Goal: Information Seeking & Learning: Learn about a topic

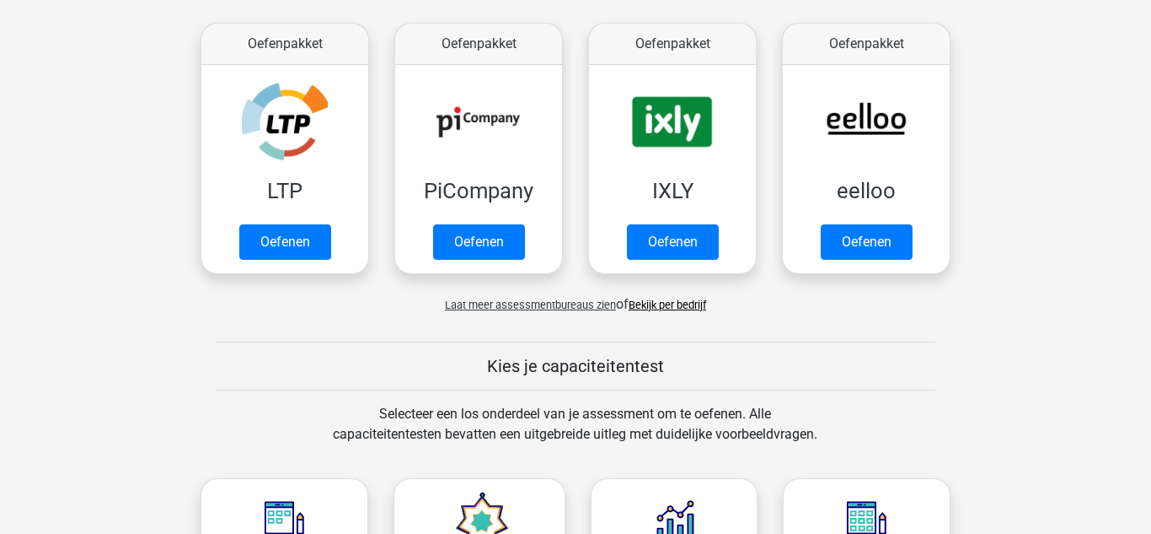
scroll to position [314, 0]
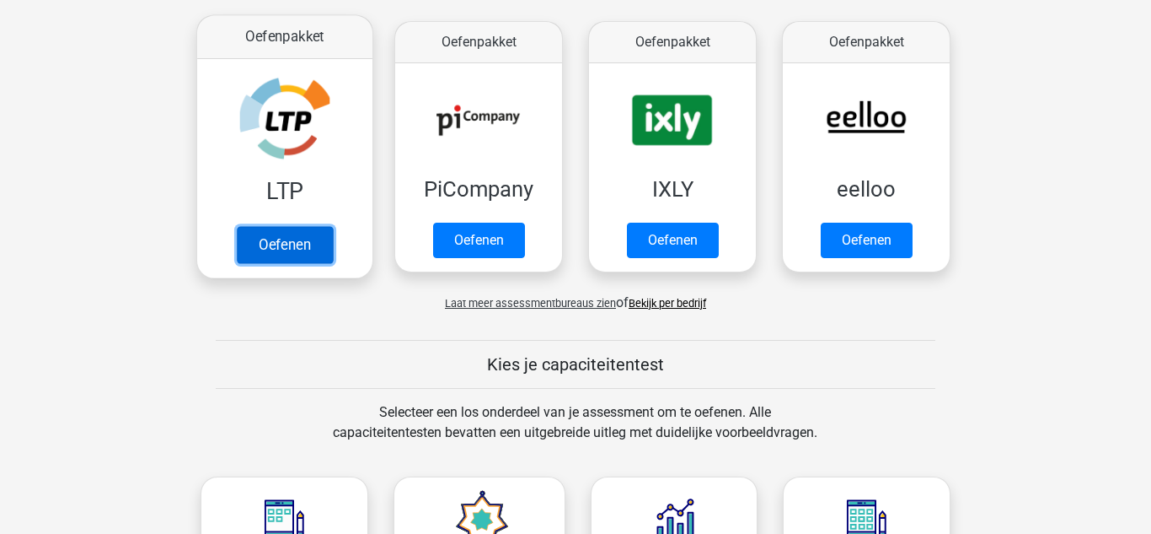
click at [317, 257] on link "Oefenen" at bounding box center [285, 244] width 96 height 37
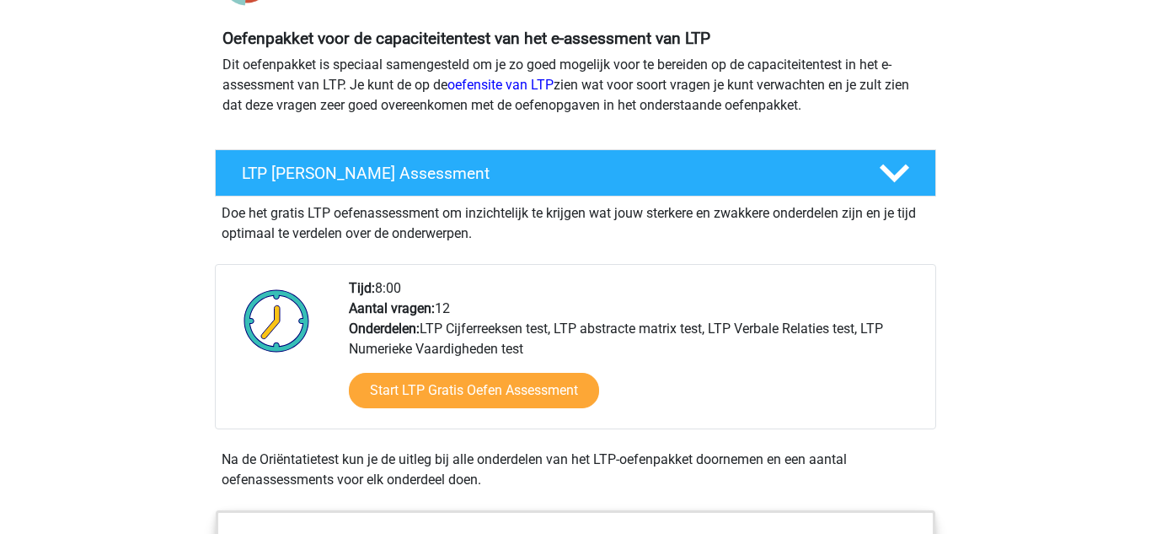
scroll to position [167, 0]
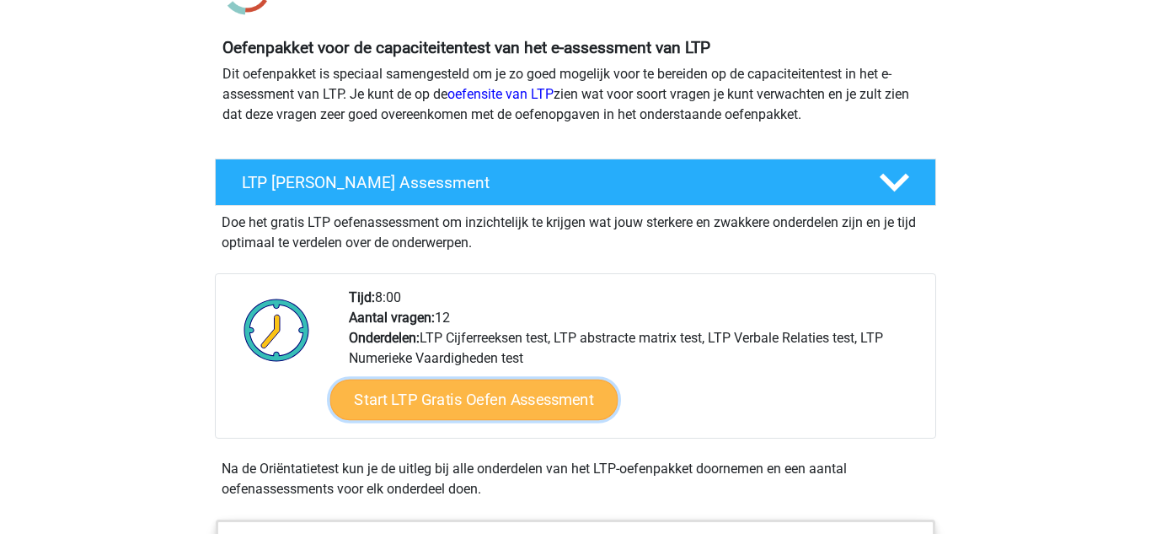
click at [555, 406] on link "Start LTP Gratis Oefen Assessment" at bounding box center [474, 399] width 288 height 40
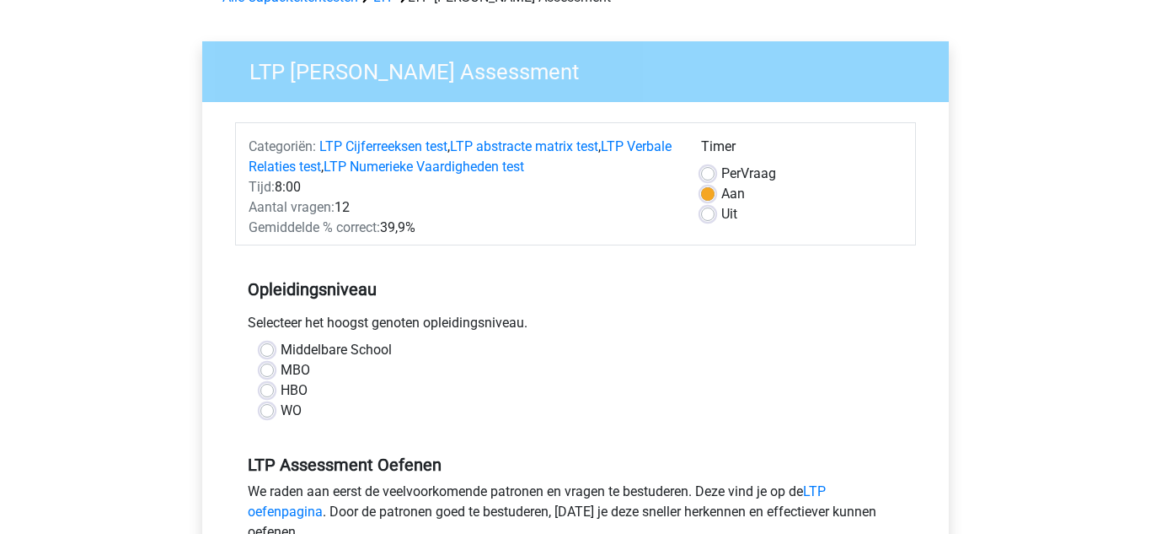
scroll to position [98, 0]
click at [281, 370] on label "MBO" at bounding box center [296, 369] width 30 height 20
click at [266, 370] on input "MBO" at bounding box center [266, 367] width 13 height 17
radio input "true"
click at [281, 345] on label "Middelbare School" at bounding box center [336, 349] width 111 height 20
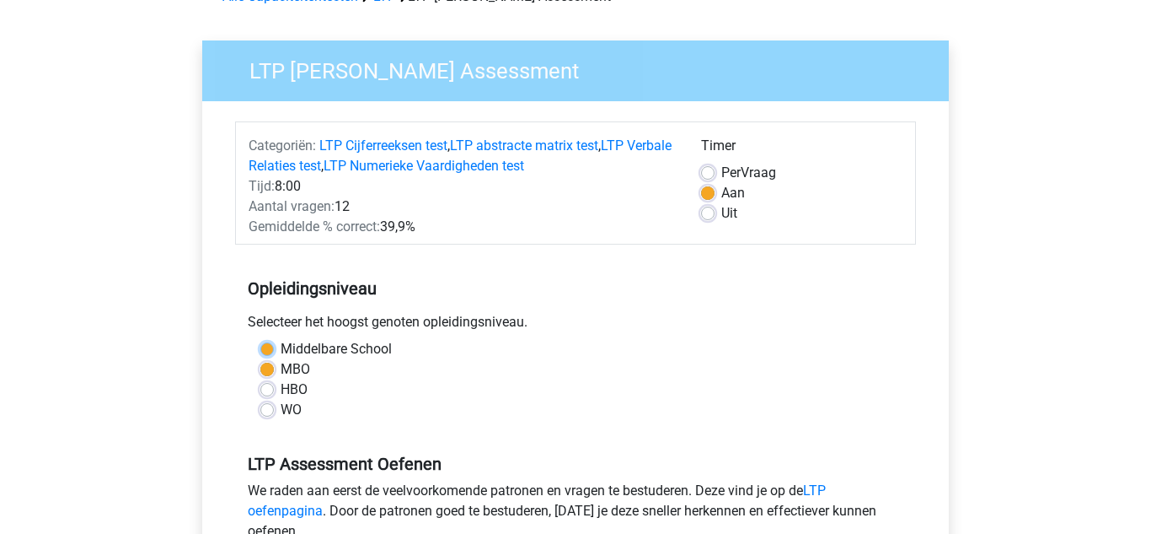
click at [268, 345] on input "Middelbare School" at bounding box center [266, 347] width 13 height 17
radio input "true"
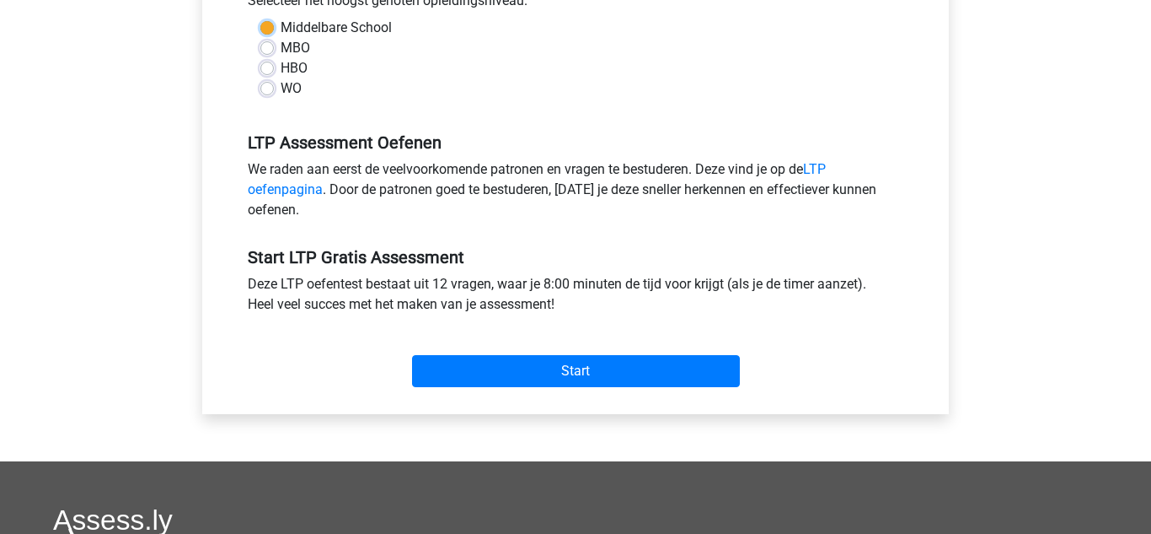
scroll to position [417, 0]
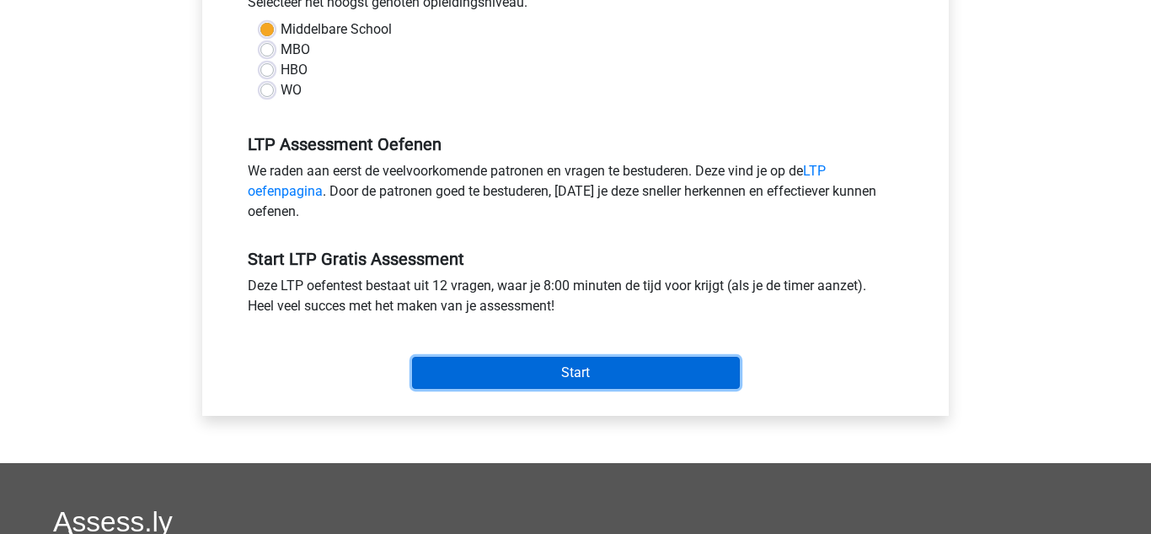
click at [614, 383] on input "Start" at bounding box center [576, 373] width 328 height 32
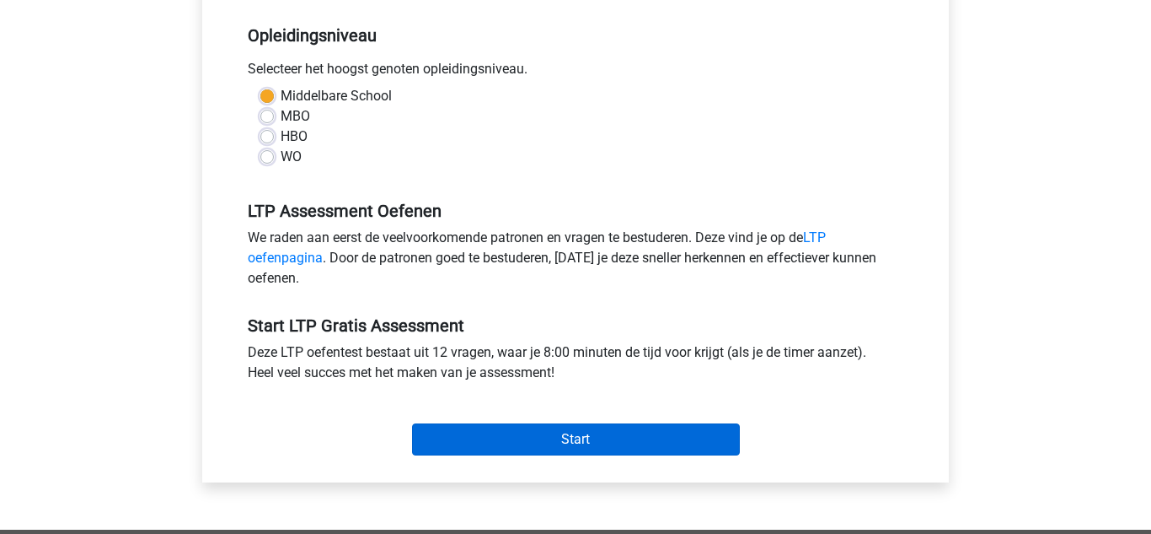
scroll to position [352, 0]
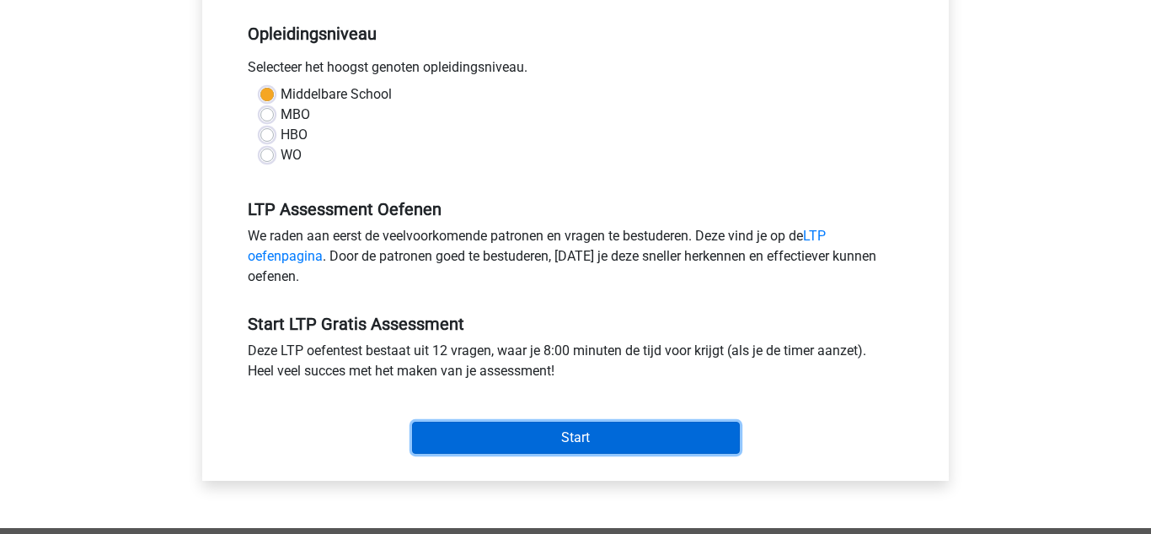
click at [690, 448] on input "Start" at bounding box center [576, 437] width 328 height 32
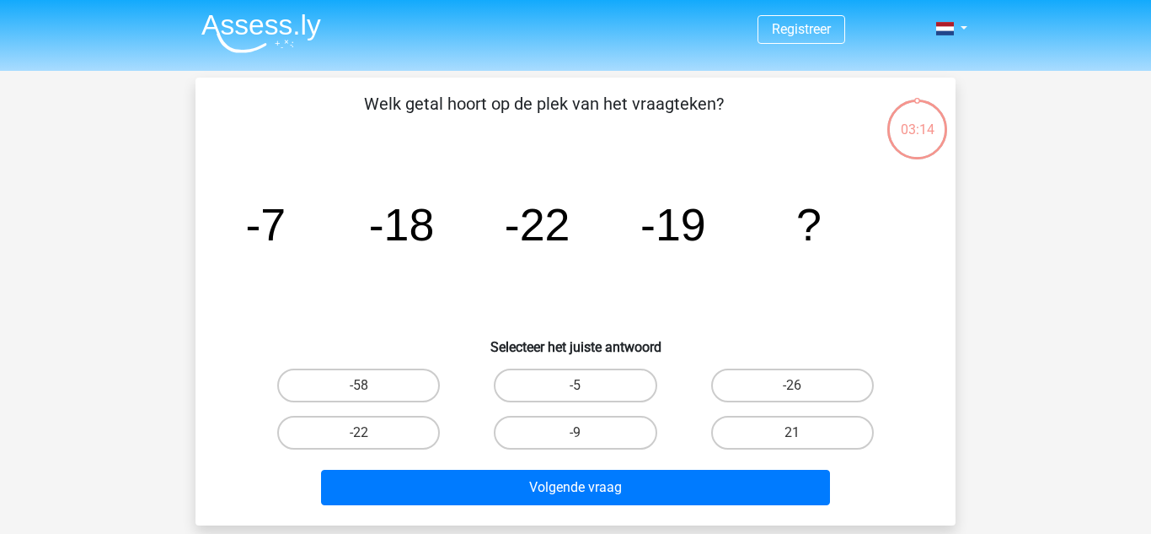
click at [361, 387] on input "-58" at bounding box center [364, 390] width 11 height 11
radio input "true"
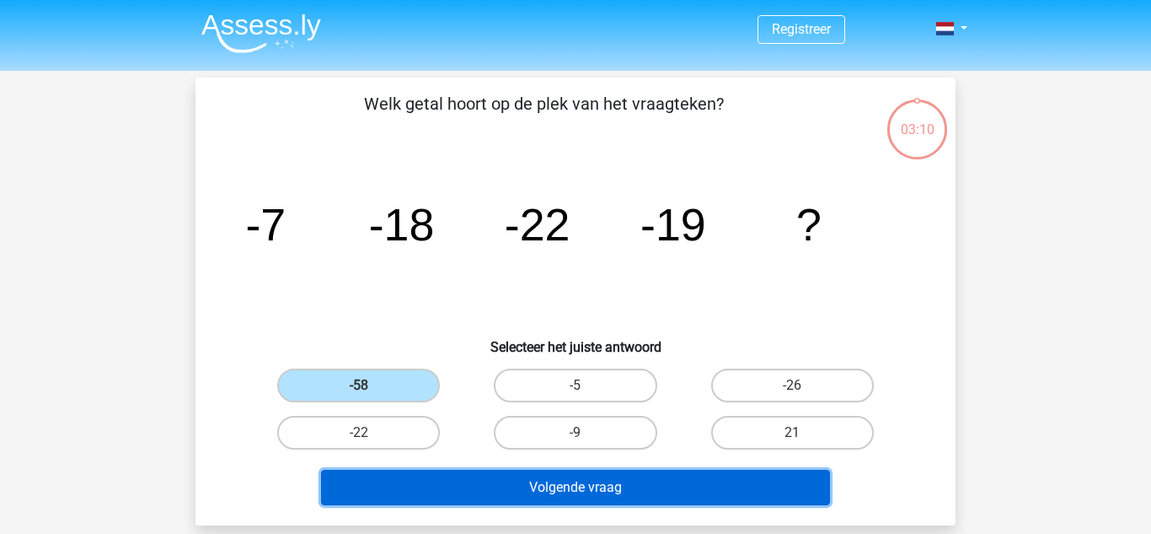
click at [615, 495] on button "Volgende vraag" at bounding box center [576, 486] width 510 height 35
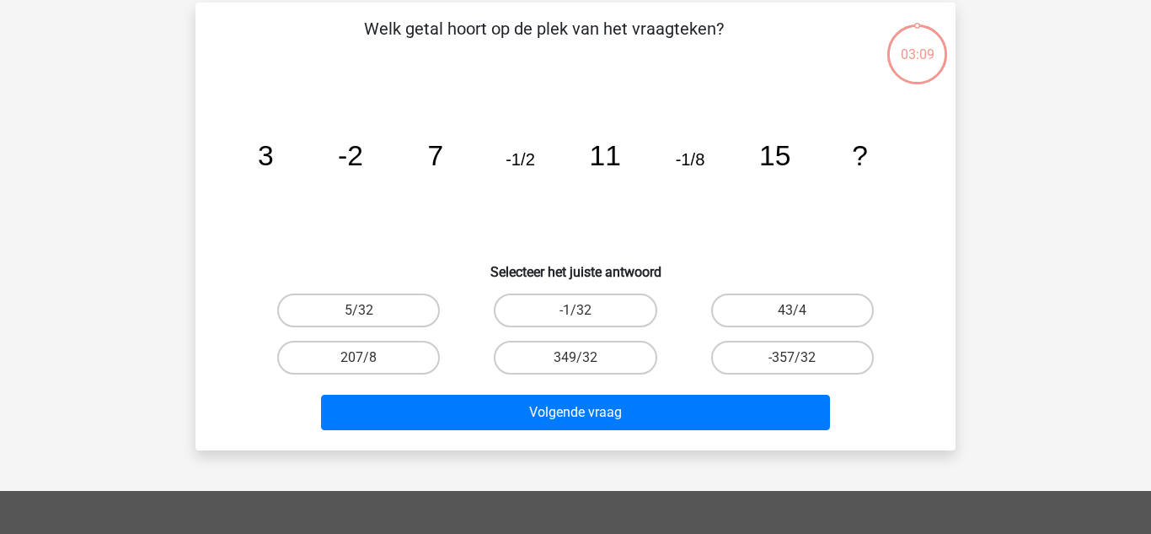
scroll to position [78, 0]
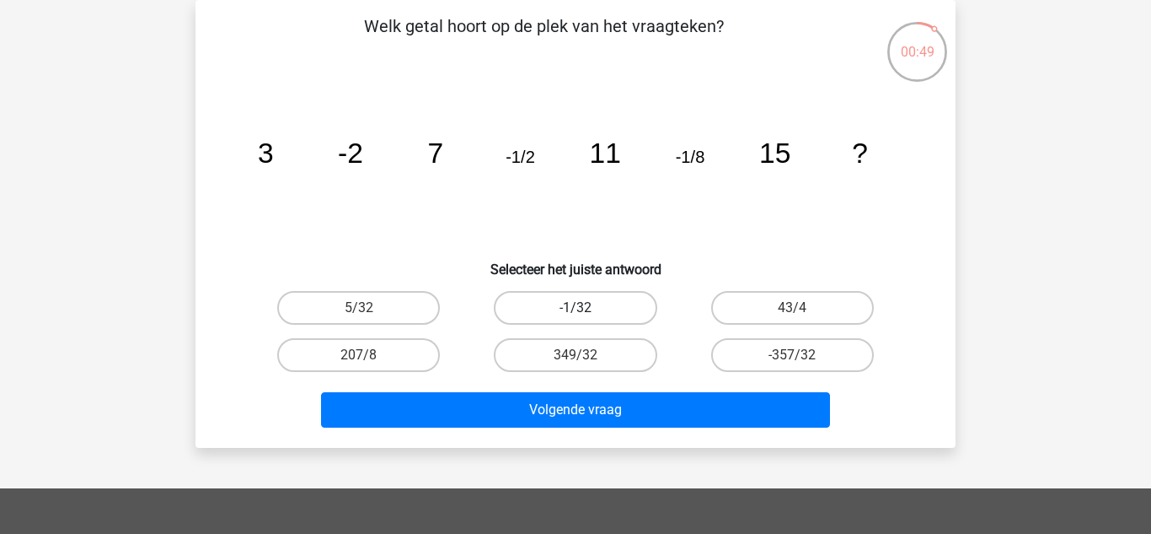
click at [606, 311] on label "-1/32" at bounding box center [575, 308] width 163 height 34
click at [587, 311] on input "-1/32" at bounding box center [581, 313] width 11 height 11
radio input "true"
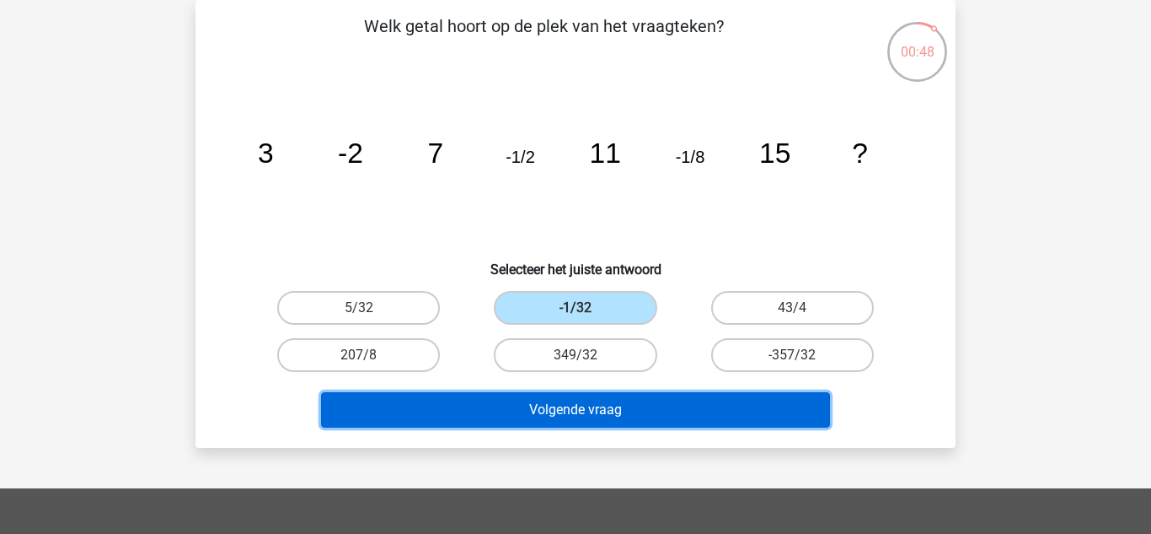
click at [794, 417] on button "Volgende vraag" at bounding box center [576, 409] width 510 height 35
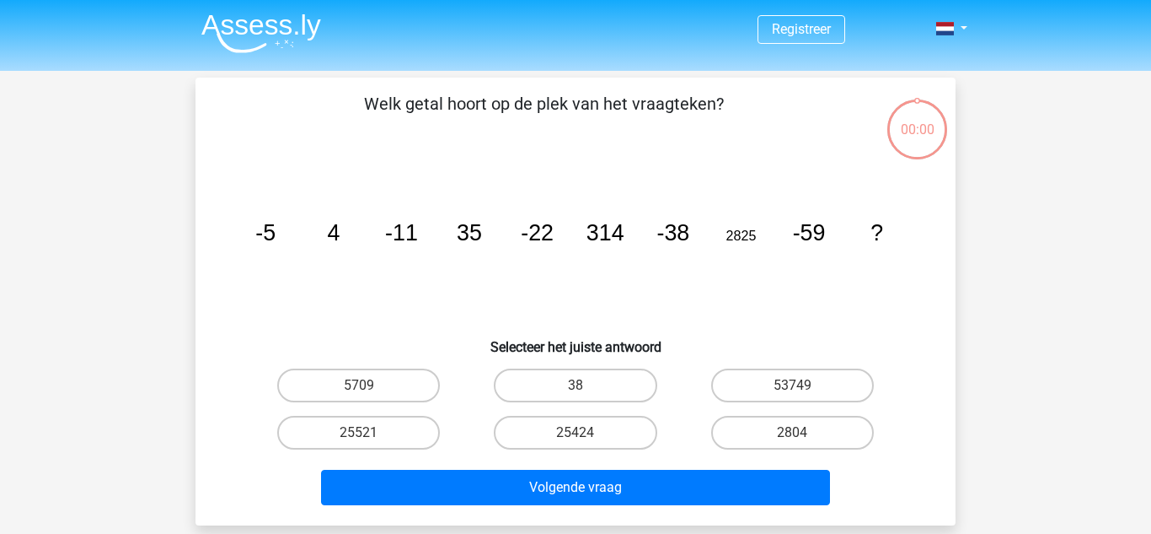
scroll to position [78, 0]
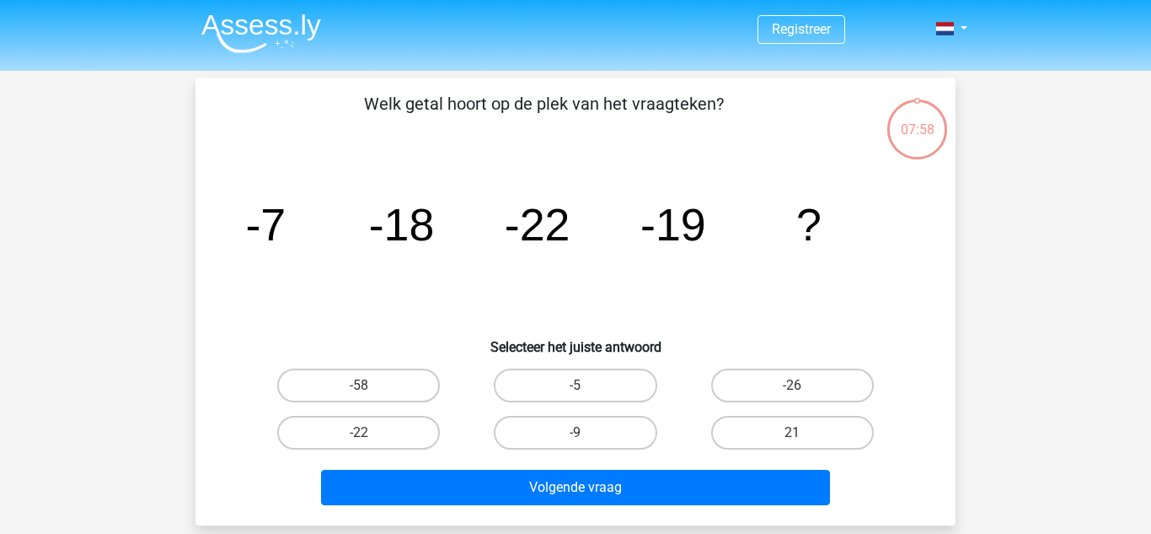
click at [365, 386] on input "-58" at bounding box center [364, 390] width 11 height 11
radio input "true"
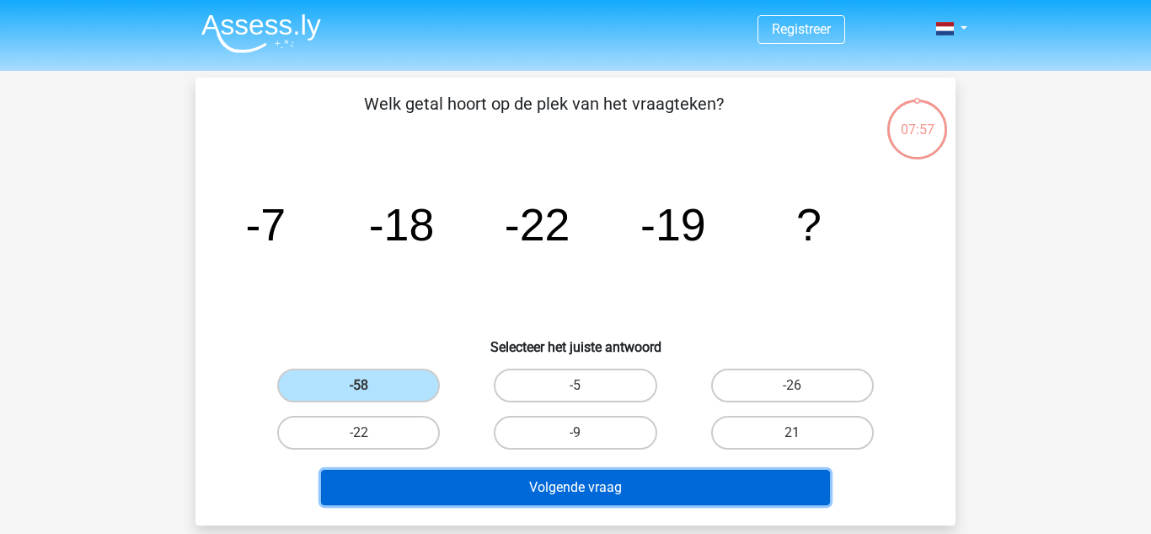
click at [669, 492] on button "Volgende vraag" at bounding box center [576, 486] width 510 height 35
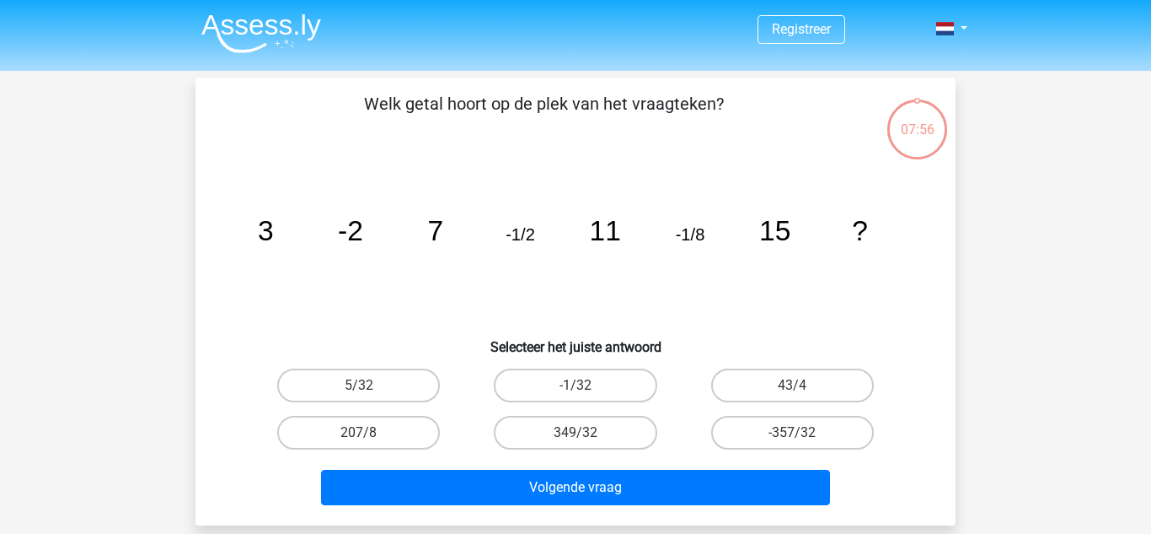
scroll to position [78, 0]
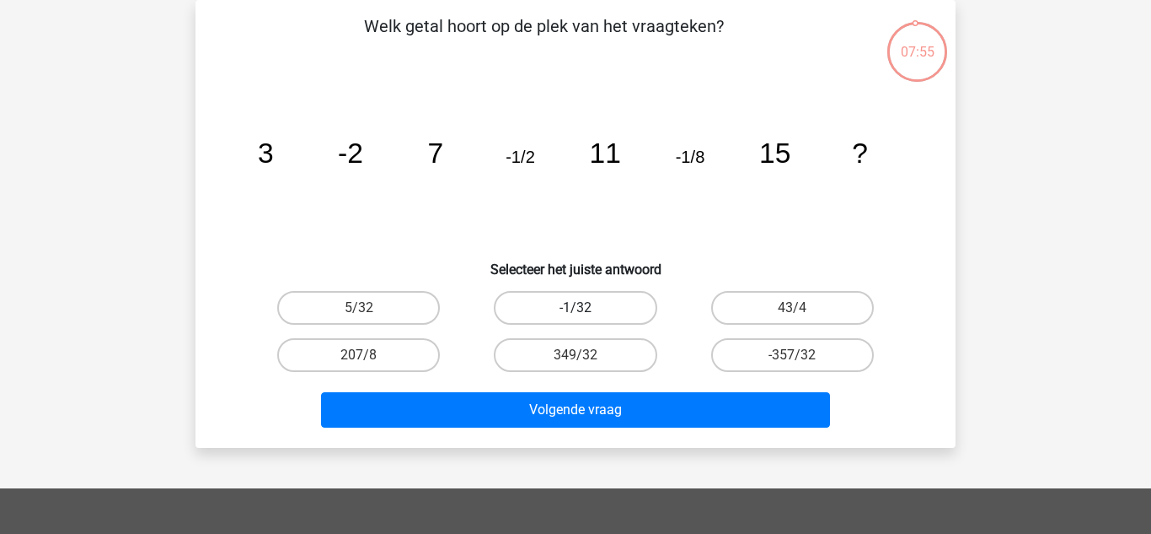
click at [598, 310] on label "-1/32" at bounding box center [575, 308] width 163 height 34
click at [587, 310] on input "-1/32" at bounding box center [581, 313] width 11 height 11
radio input "true"
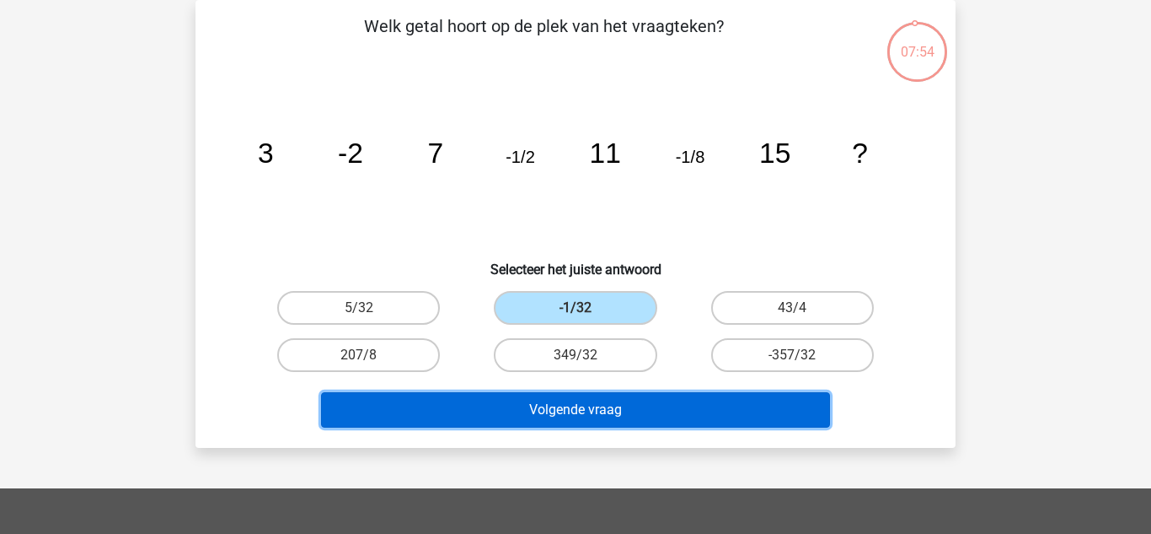
click at [638, 421] on button "Volgende vraag" at bounding box center [576, 409] width 510 height 35
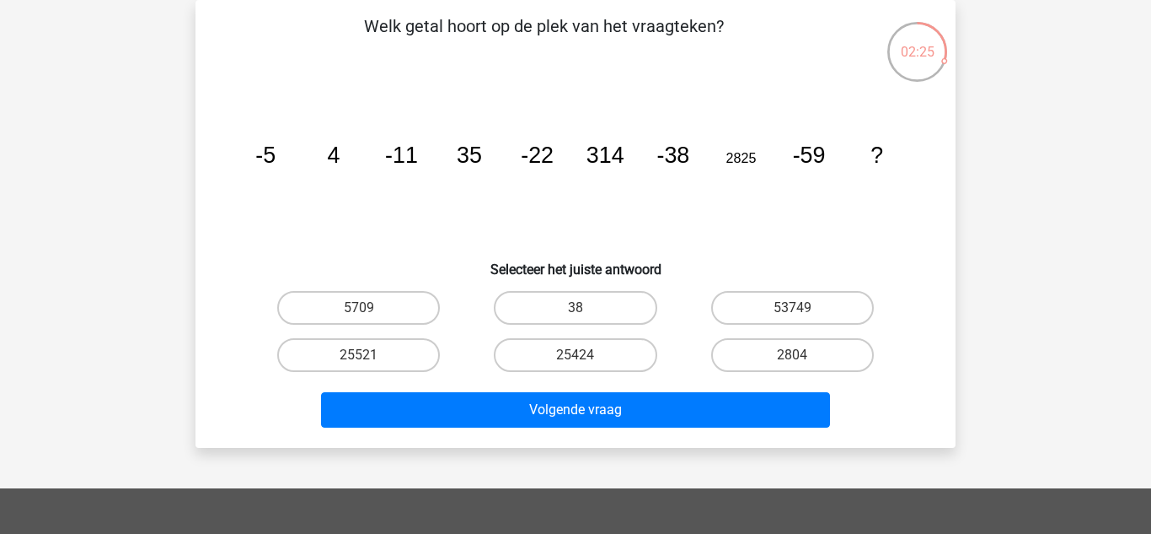
click at [616, 362] on label "25424" at bounding box center [575, 355] width 163 height 34
click at [587, 362] on input "25424" at bounding box center [581, 360] width 11 height 11
radio input "true"
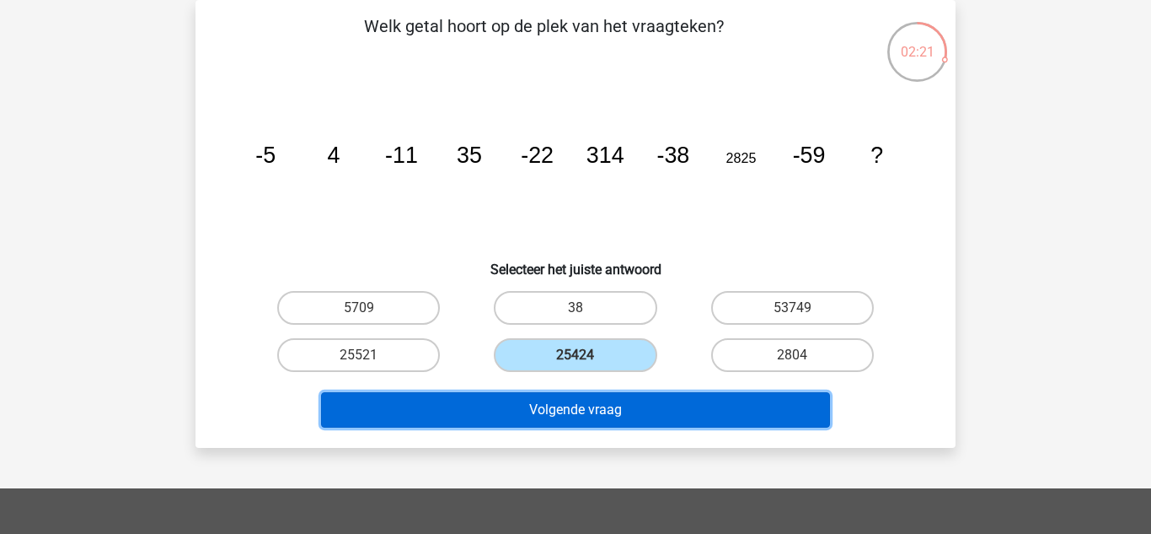
click at [690, 419] on button "Volgende vraag" at bounding box center [576, 409] width 510 height 35
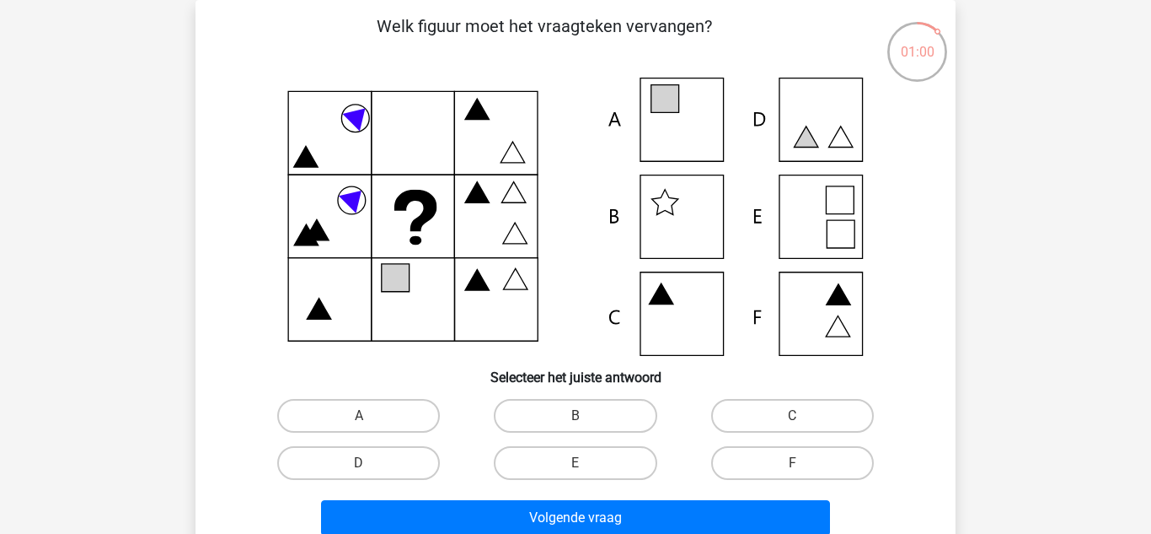
click at [687, 120] on icon at bounding box center [575, 217] width 679 height 278
click at [384, 411] on label "A" at bounding box center [358, 416] width 163 height 34
click at [370, 416] on input "A" at bounding box center [364, 421] width 11 height 11
radio input "true"
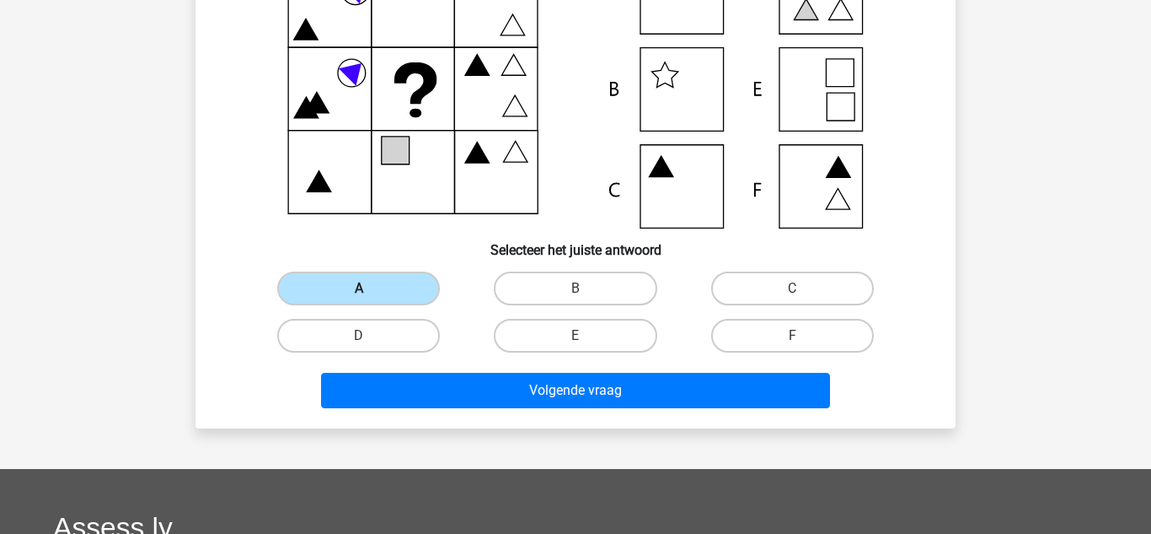
scroll to position [207, 0]
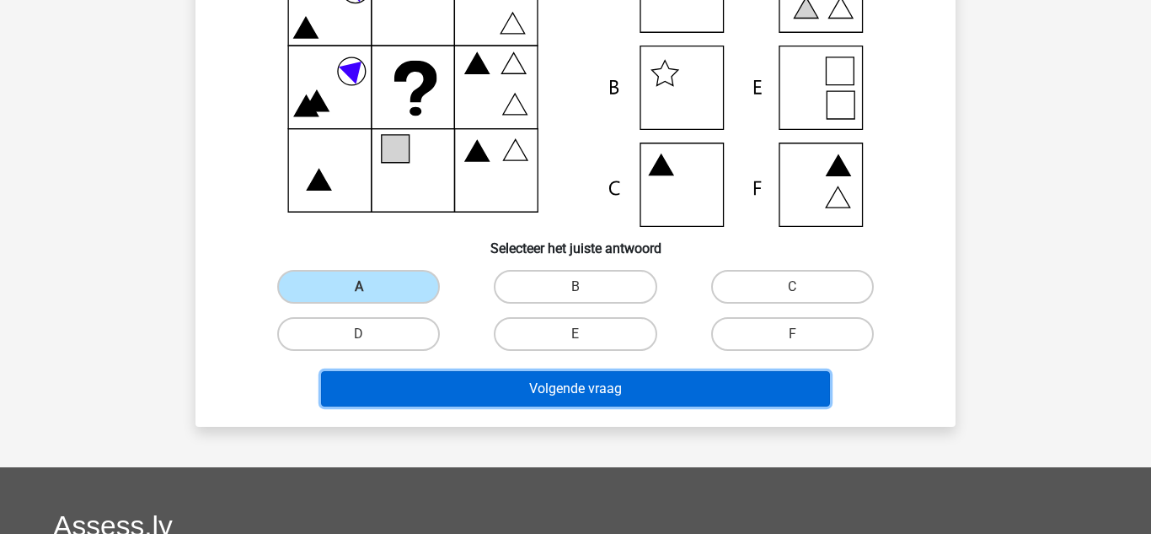
click at [611, 396] on button "Volgende vraag" at bounding box center [576, 388] width 510 height 35
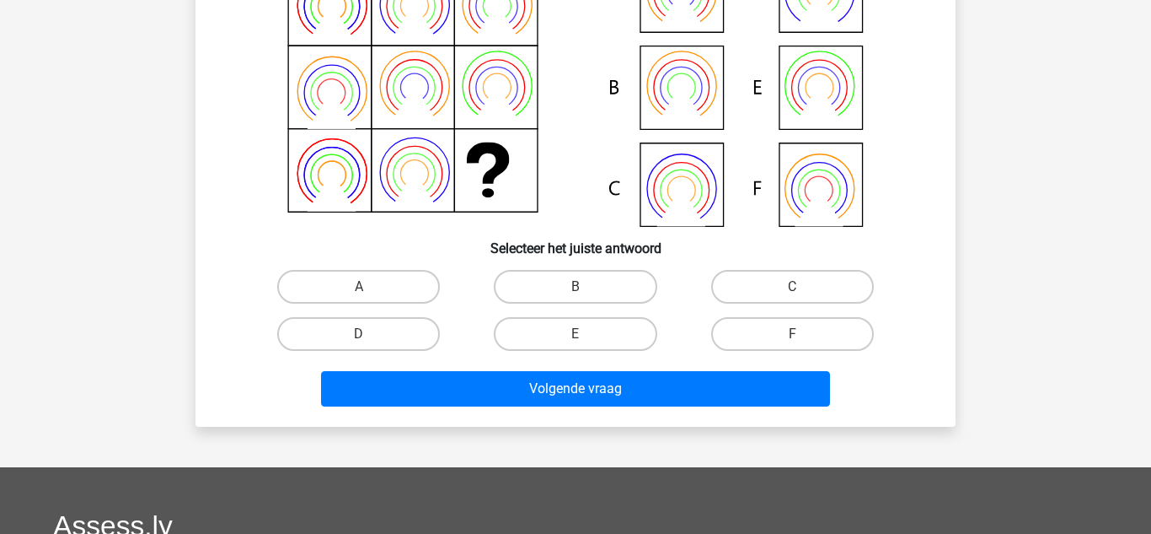
scroll to position [78, 0]
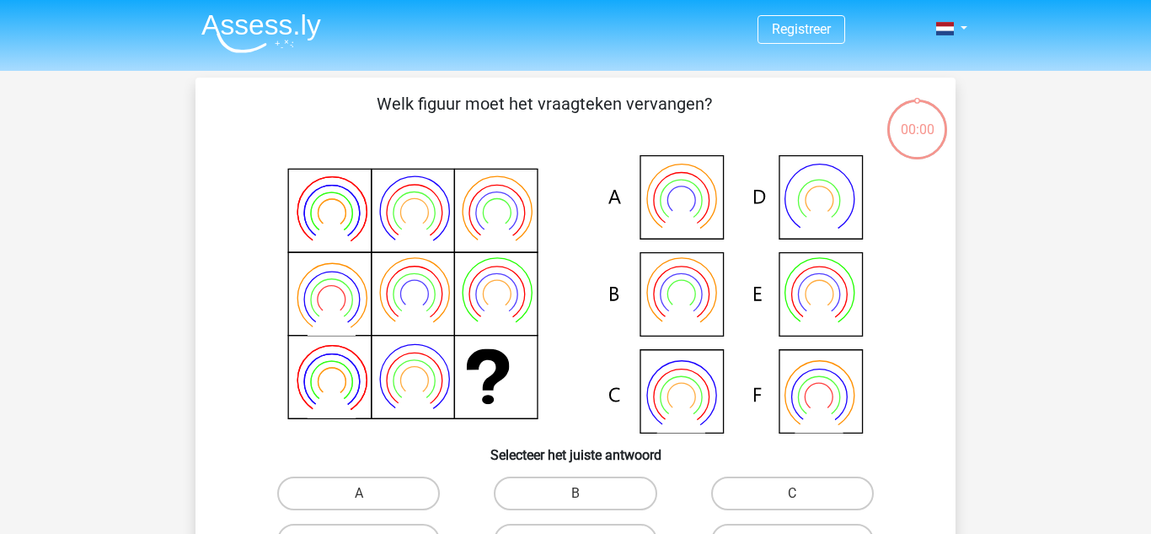
scroll to position [78, 0]
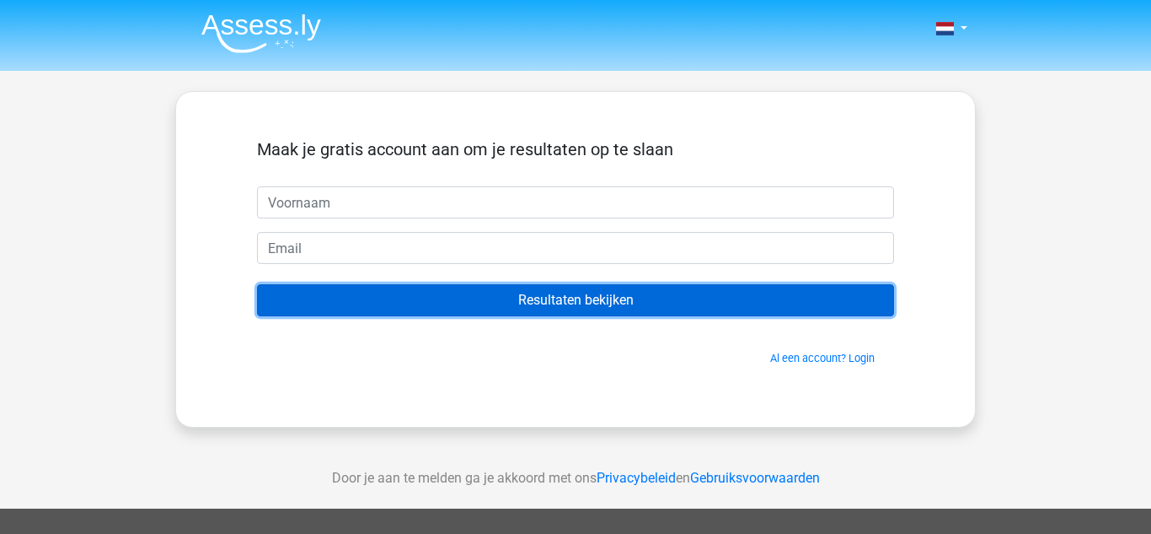
click at [693, 305] on input "Resultaten bekijken" at bounding box center [575, 300] width 637 height 32
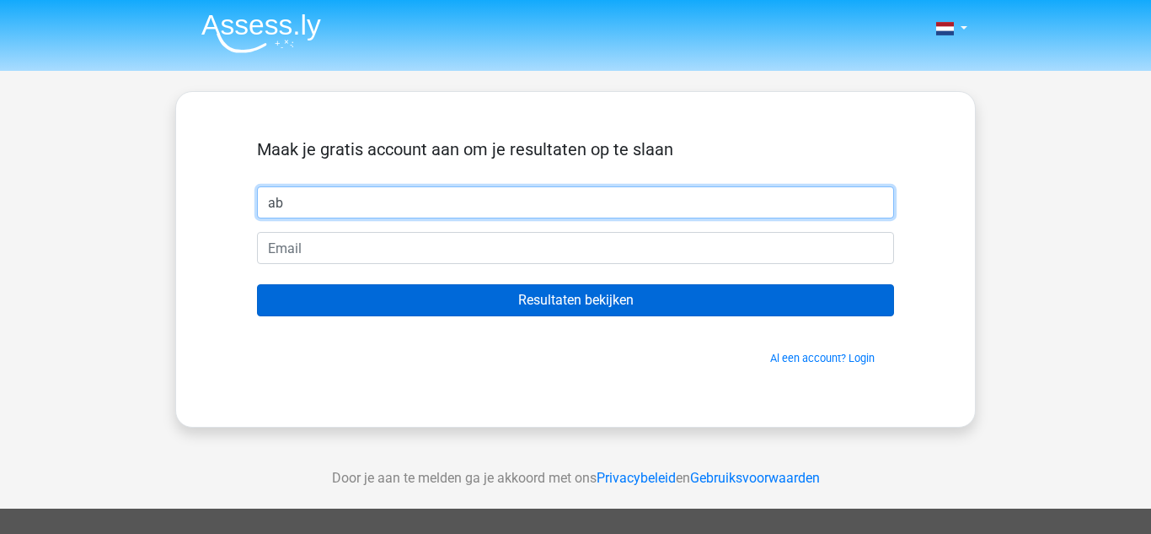
type input "ab"
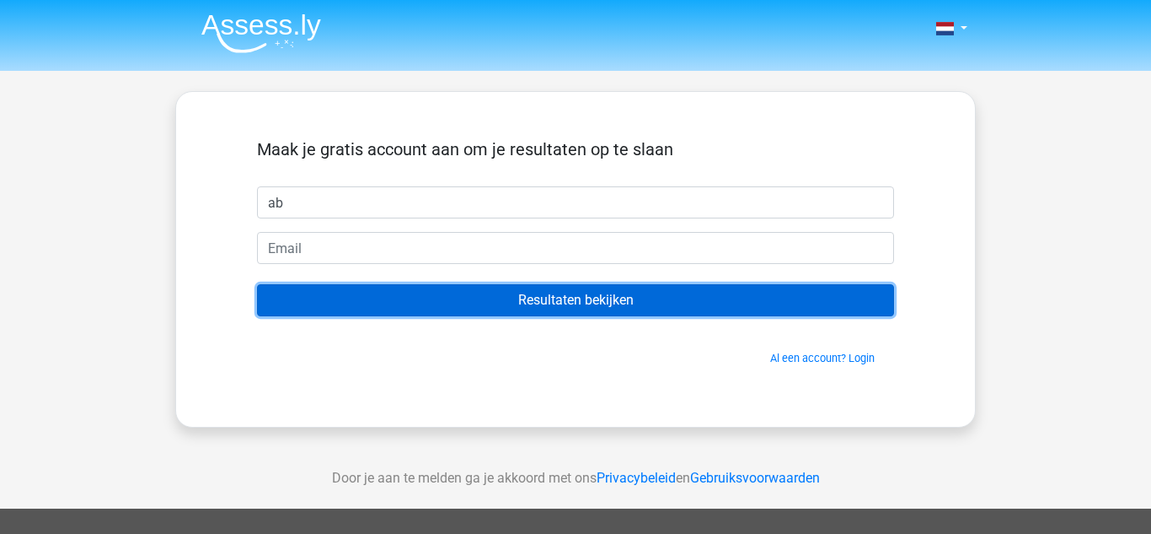
click at [657, 295] on input "Resultaten bekijken" at bounding box center [575, 300] width 637 height 32
click at [719, 307] on input "Resultaten bekijken" at bounding box center [575, 300] width 637 height 32
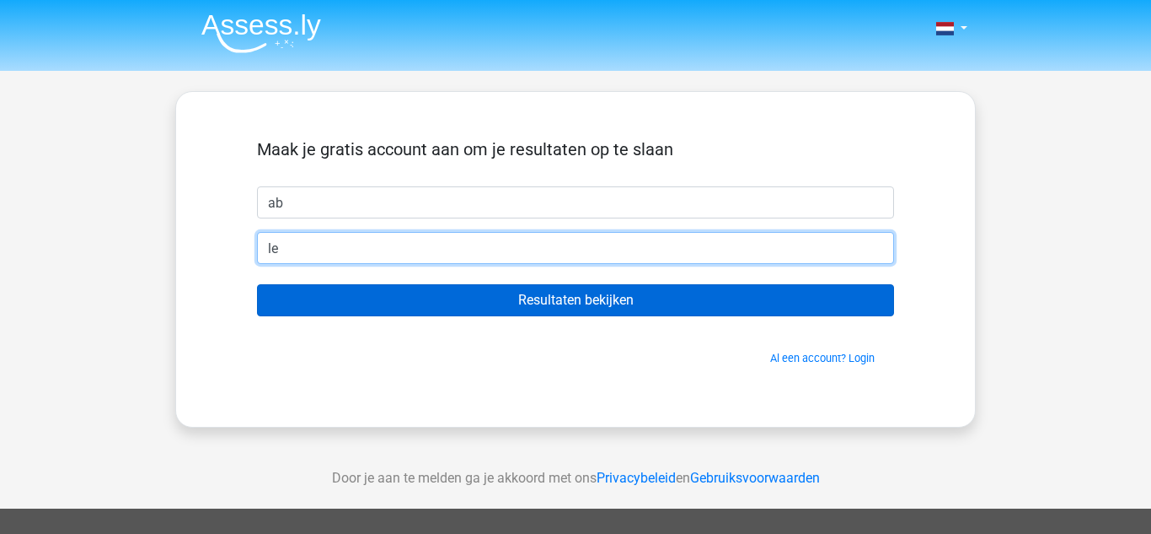
type input "l"
type input "omo_ihsaan@live.nl"
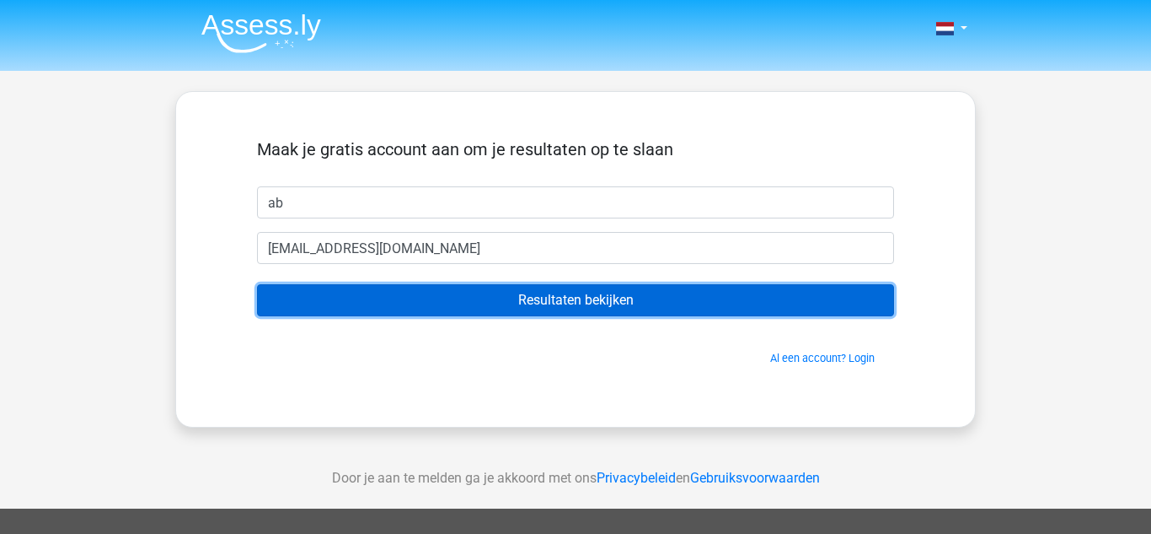
click at [405, 301] on input "Resultaten bekijken" at bounding box center [575, 300] width 637 height 32
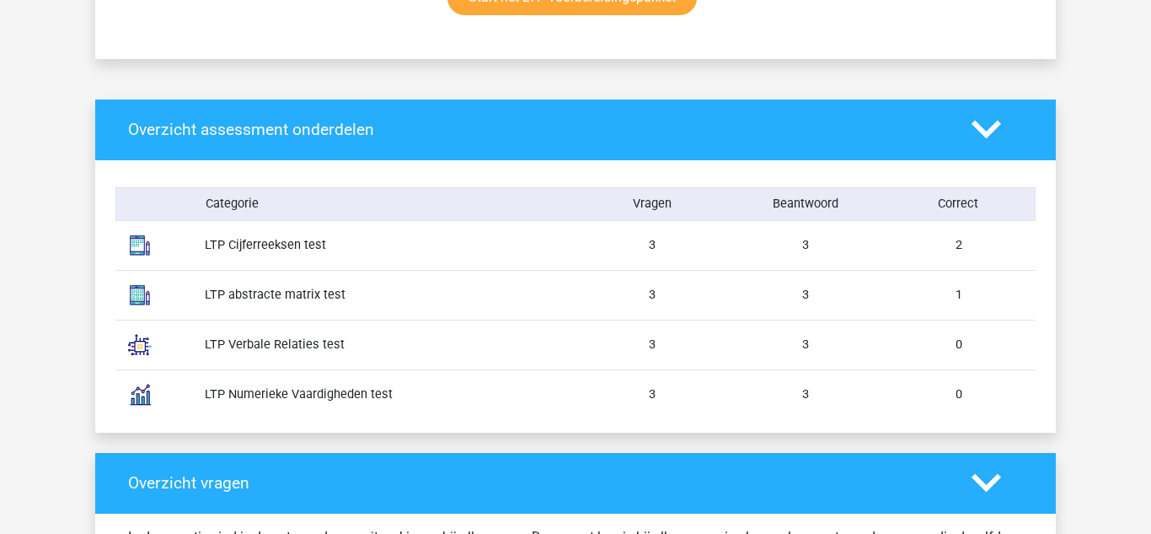
scroll to position [1222, 0]
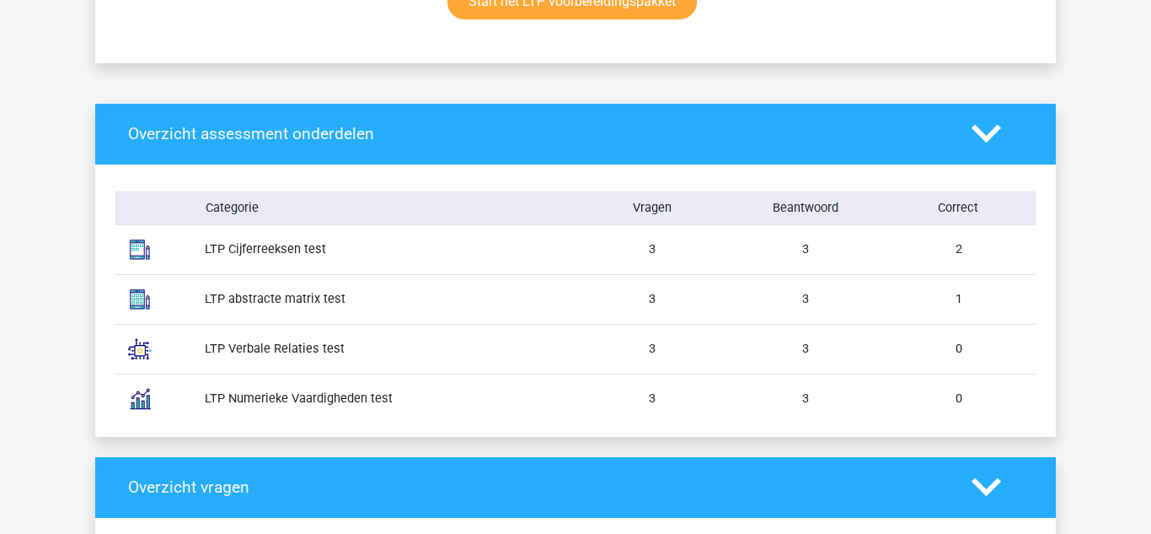
click at [196, 249] on div "LTP Cijferreeksen test" at bounding box center [384, 249] width 384 height 19
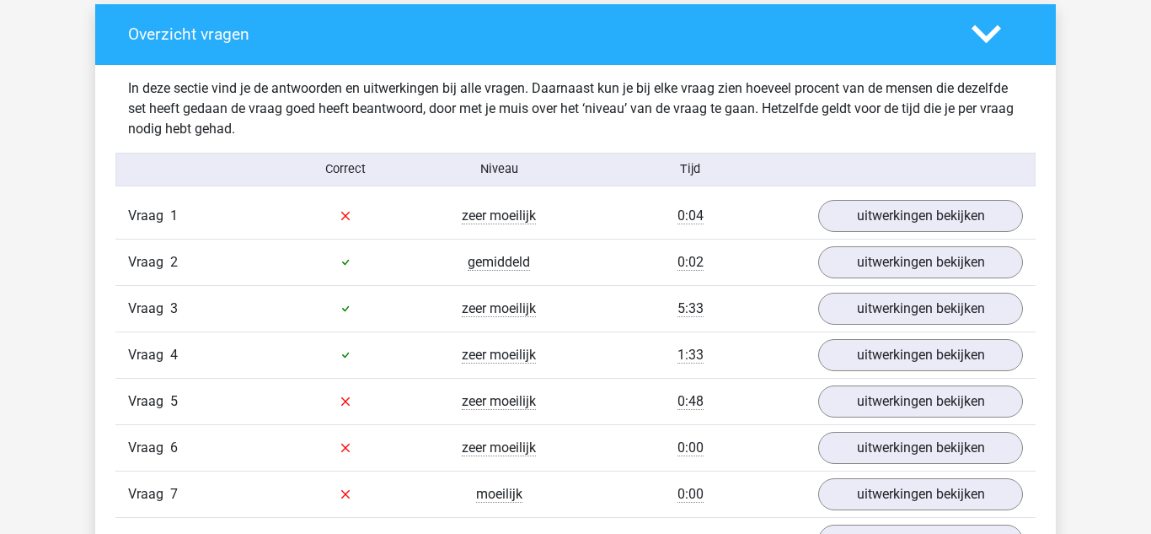
scroll to position [1673, 0]
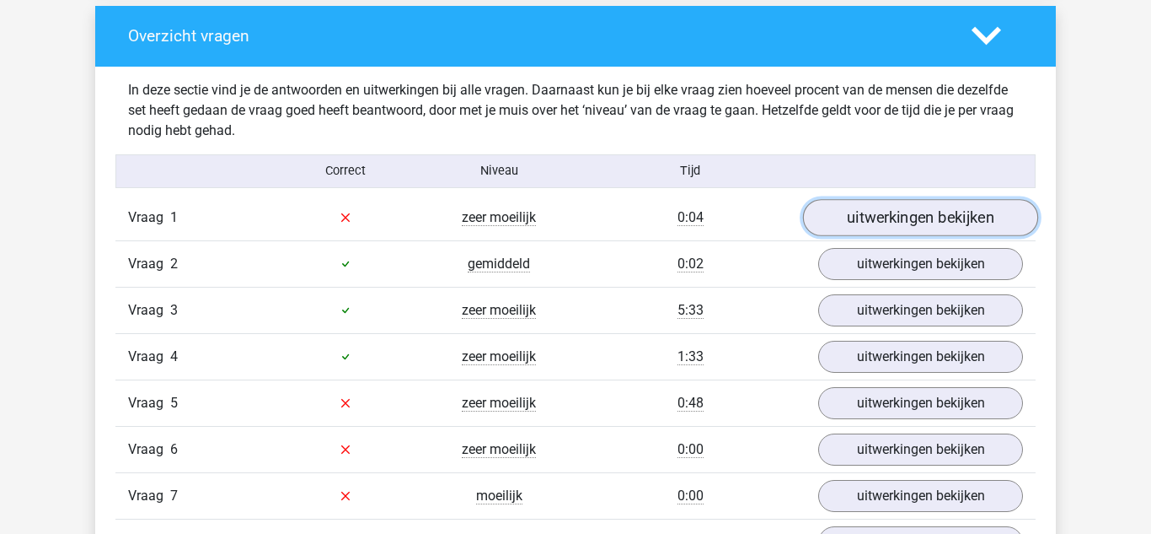
click at [970, 217] on link "uitwerkingen bekijken" at bounding box center [920, 217] width 235 height 37
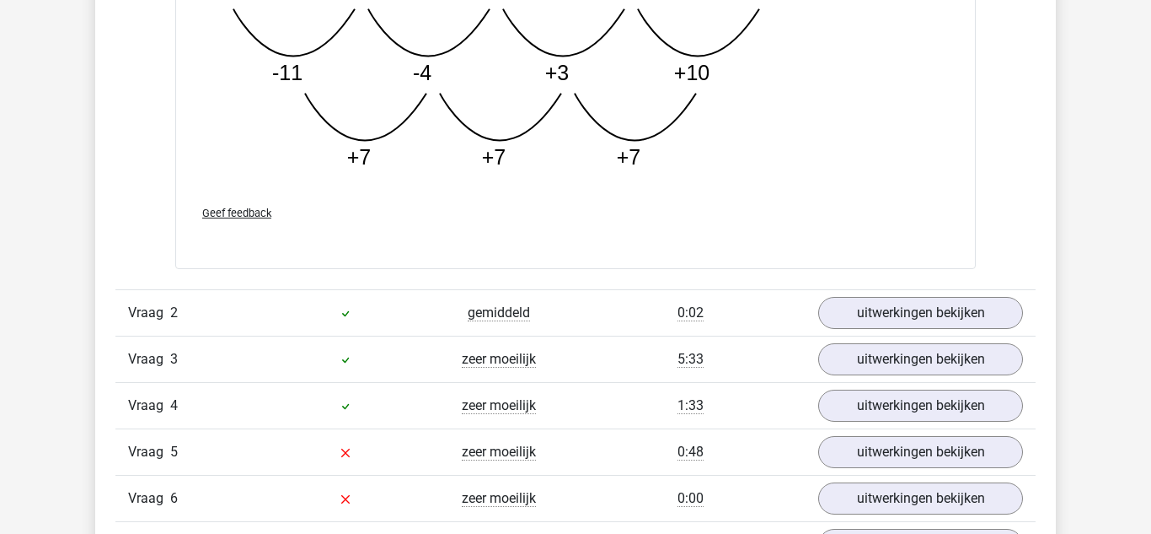
scroll to position [2487, 0]
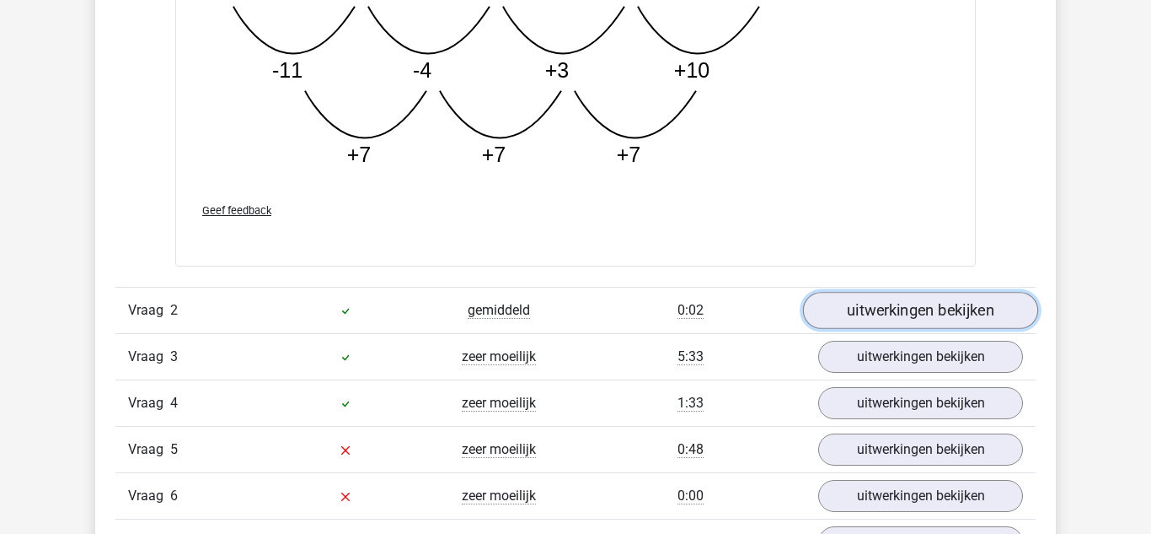
click at [892, 323] on link "uitwerkingen bekijken" at bounding box center [920, 310] width 235 height 37
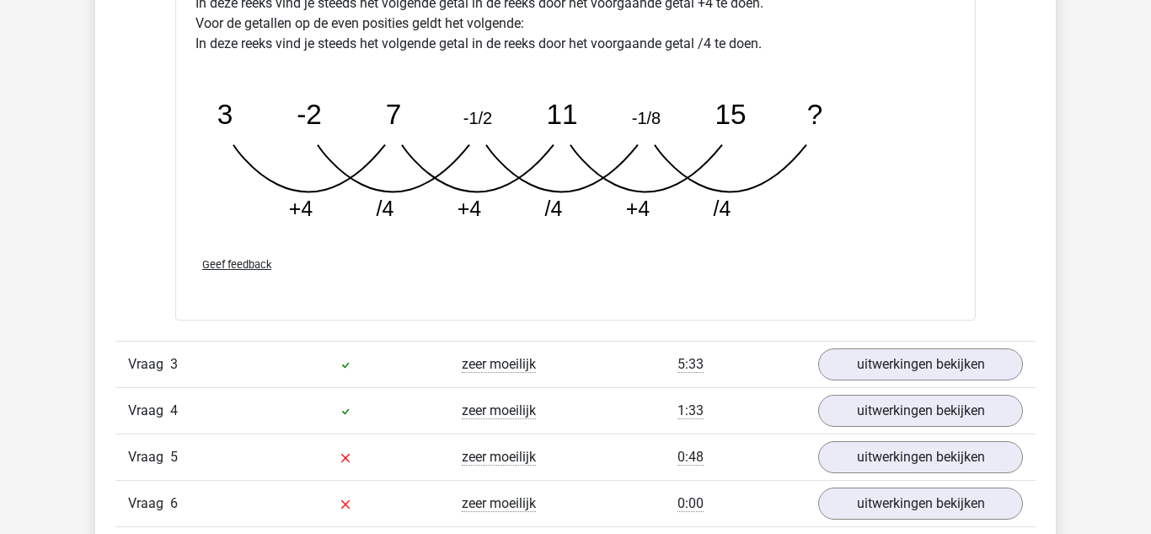
scroll to position [3298, 0]
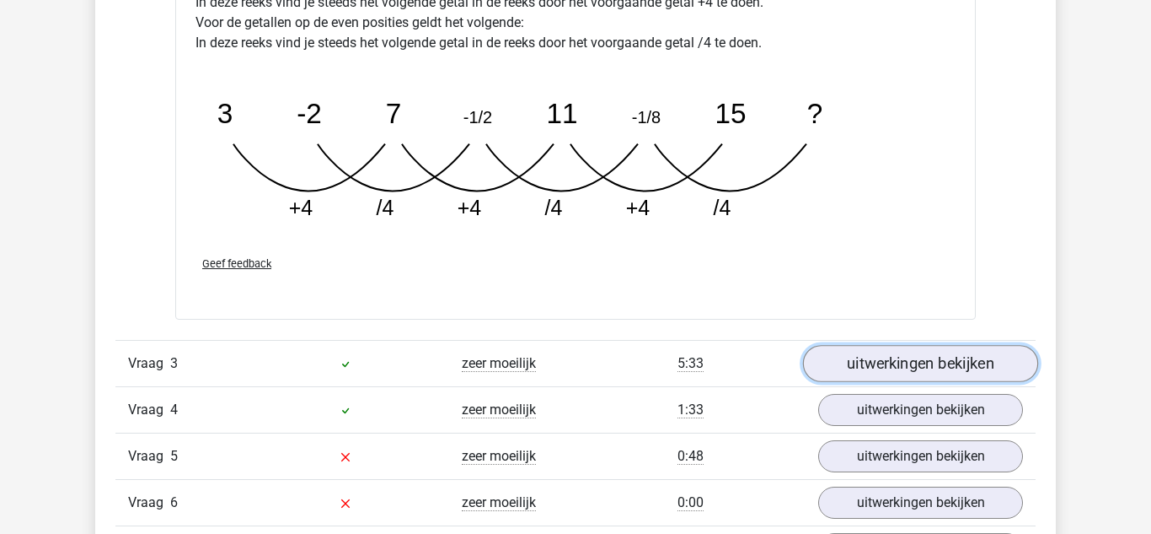
click at [894, 368] on link "uitwerkingen bekijken" at bounding box center [920, 363] width 235 height 37
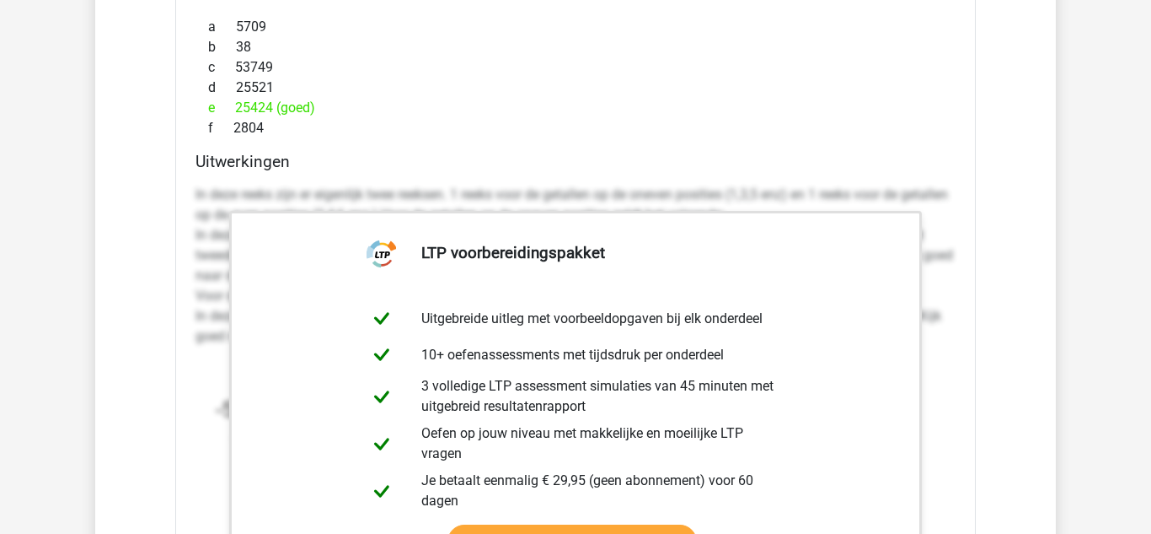
scroll to position [3924, 0]
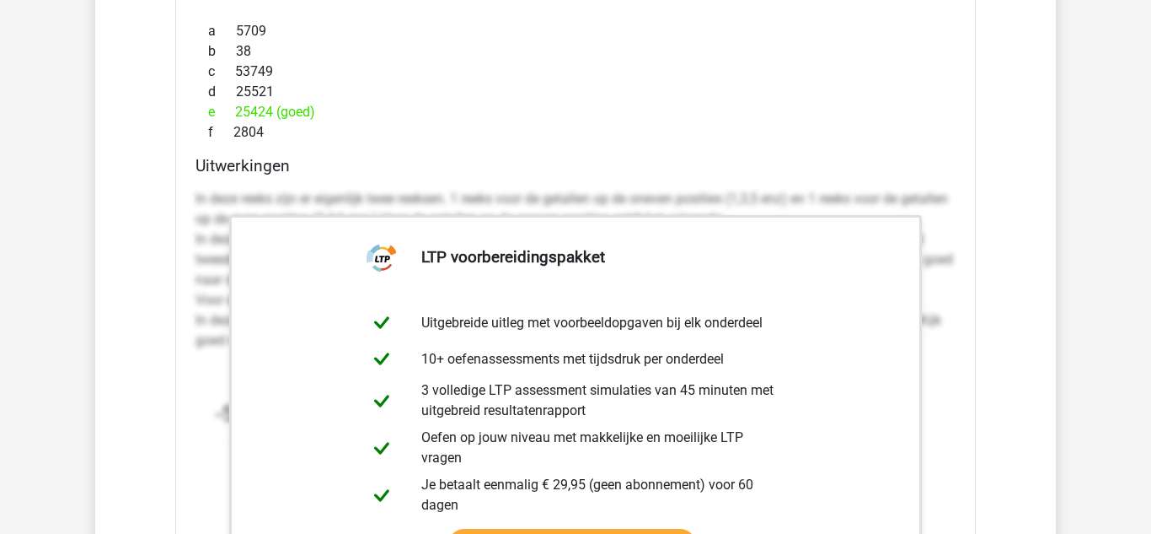
click at [193, 331] on div "Uitwerkingen In deze reeks zijn er eigenlijk twee reeksen. 1 reeks voor de geta…" at bounding box center [576, 422] width 774 height 532
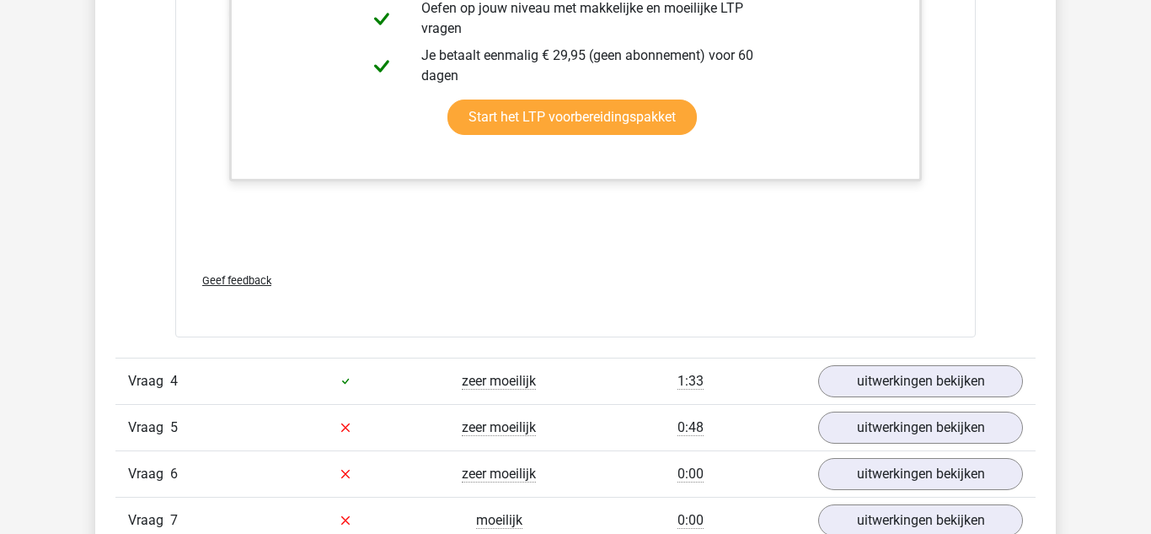
scroll to position [4369, 0]
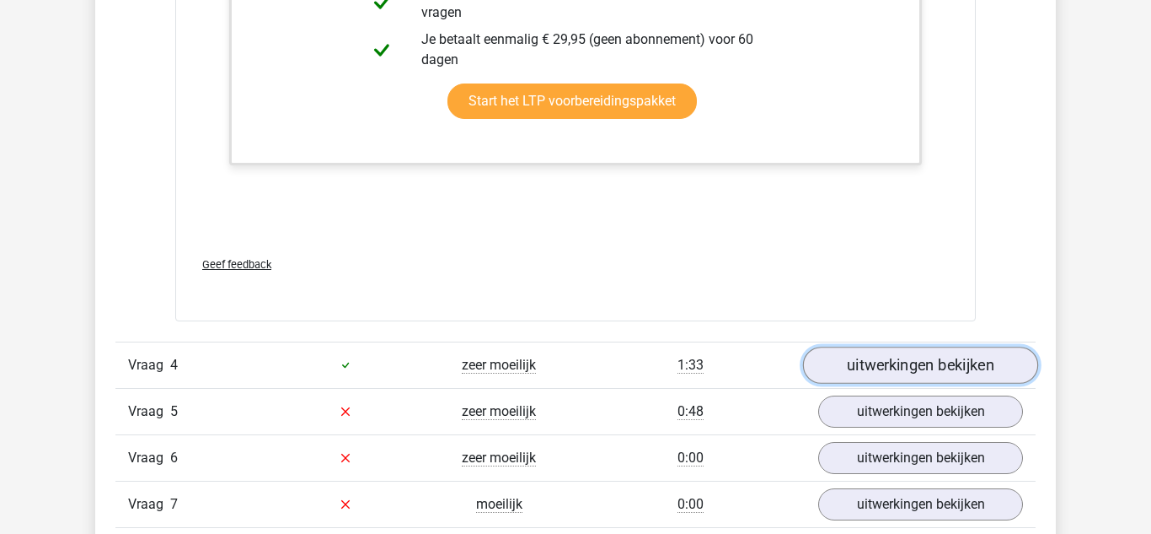
click at [896, 369] on link "uitwerkingen bekijken" at bounding box center [920, 364] width 235 height 37
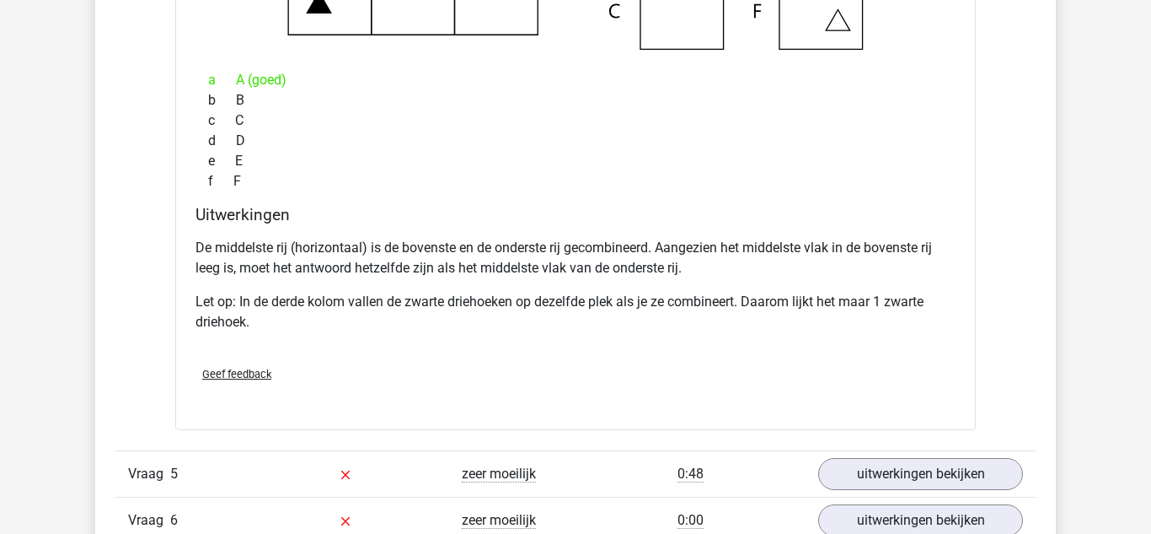
scroll to position [5044, 0]
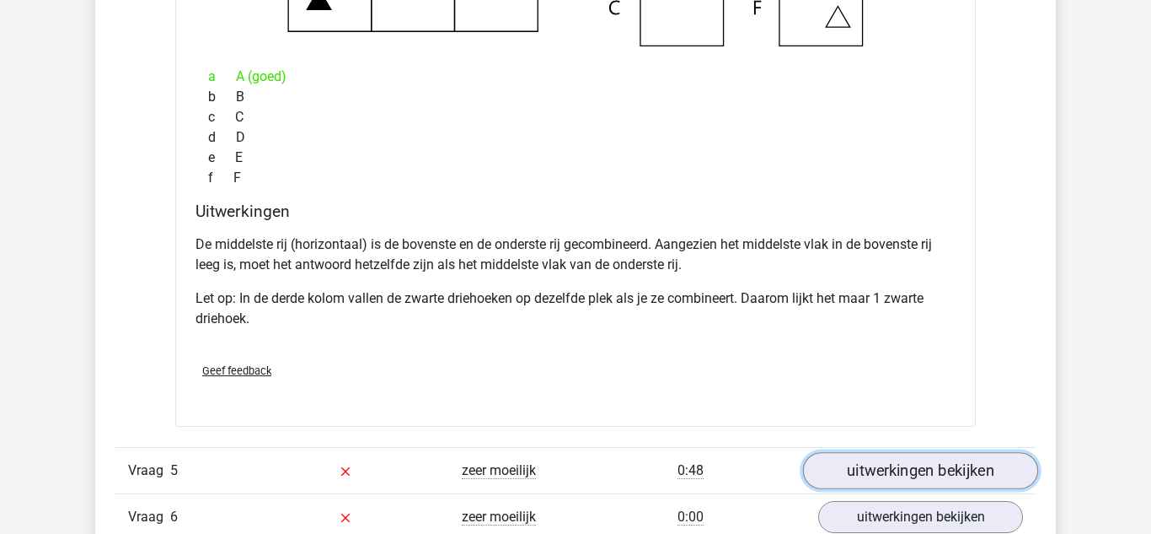
click at [899, 482] on link "uitwerkingen bekijken" at bounding box center [920, 470] width 235 height 37
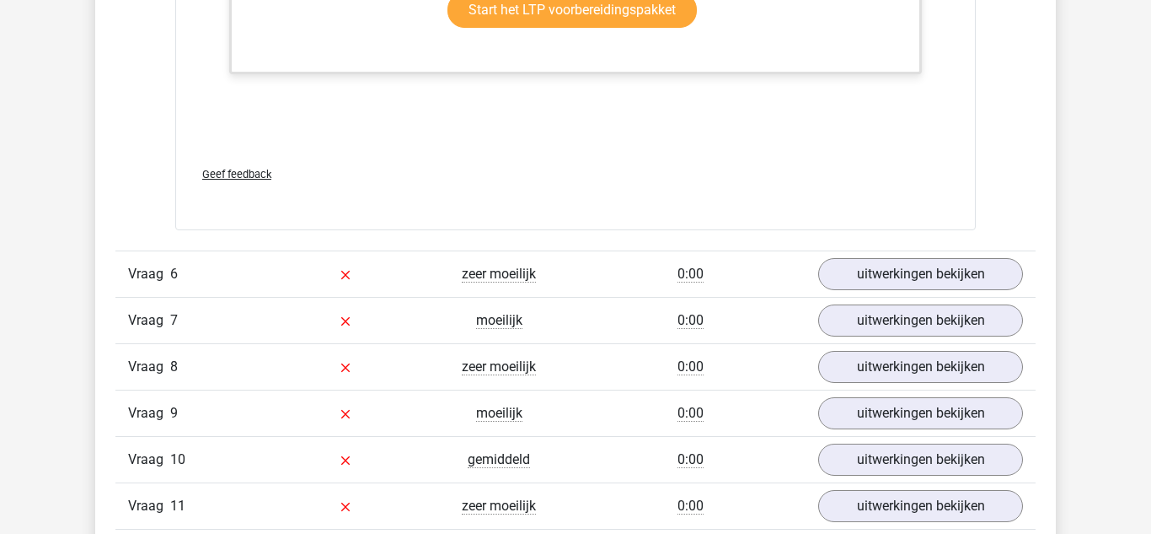
scroll to position [6408, 0]
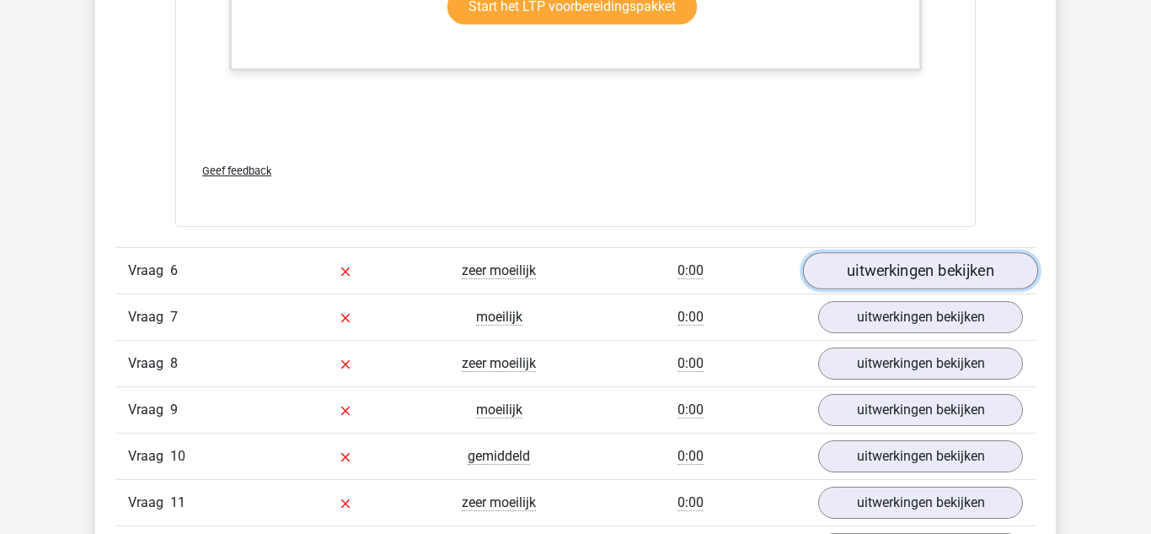
click at [871, 282] on link "uitwerkingen bekijken" at bounding box center [920, 270] width 235 height 37
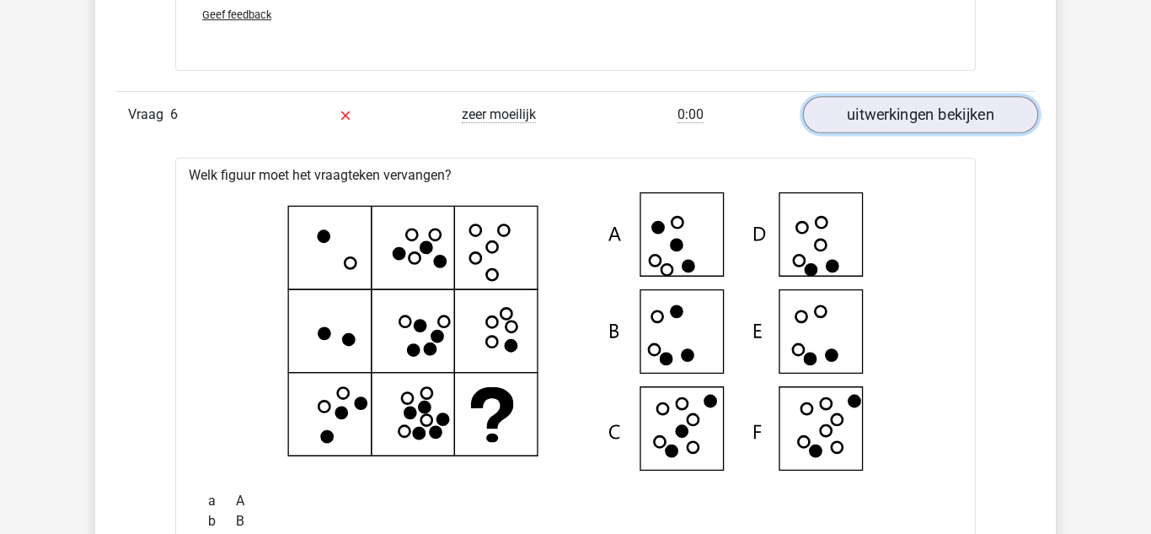
scroll to position [6564, 0]
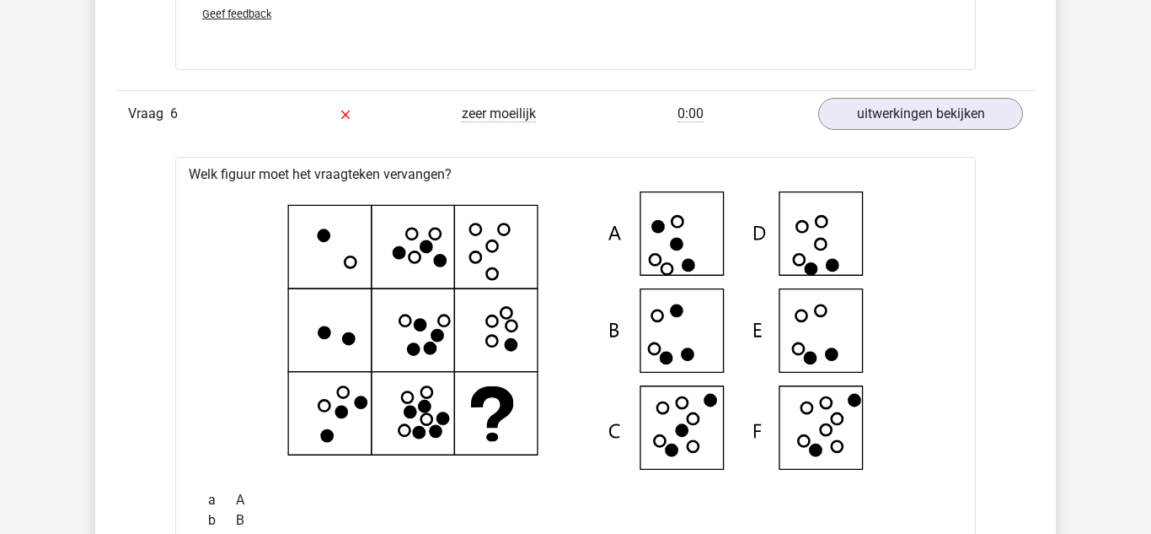
click at [836, 329] on icon at bounding box center [575, 330] width 747 height 278
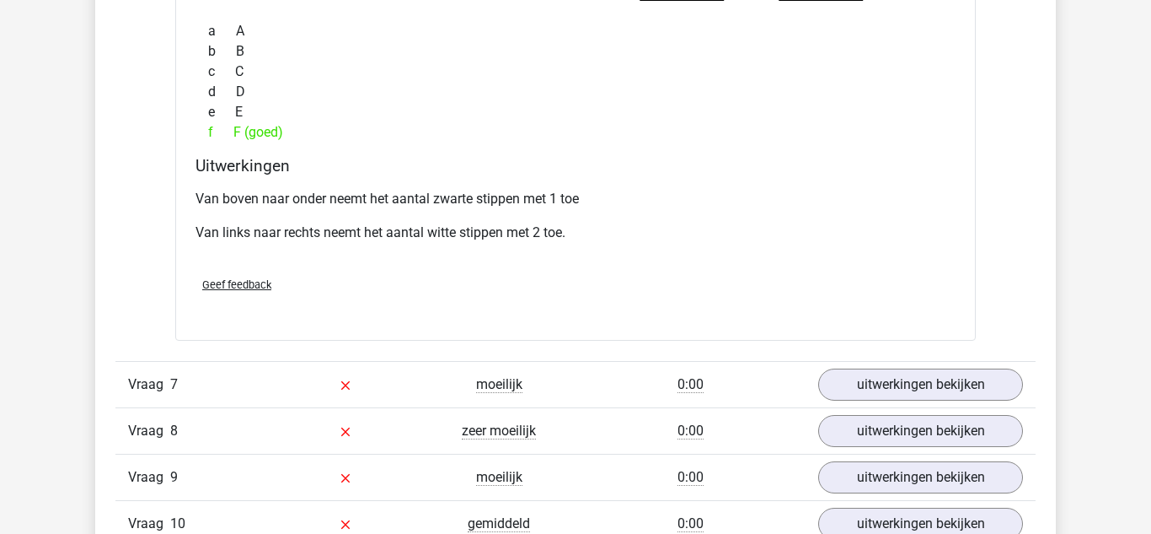
scroll to position [7034, 0]
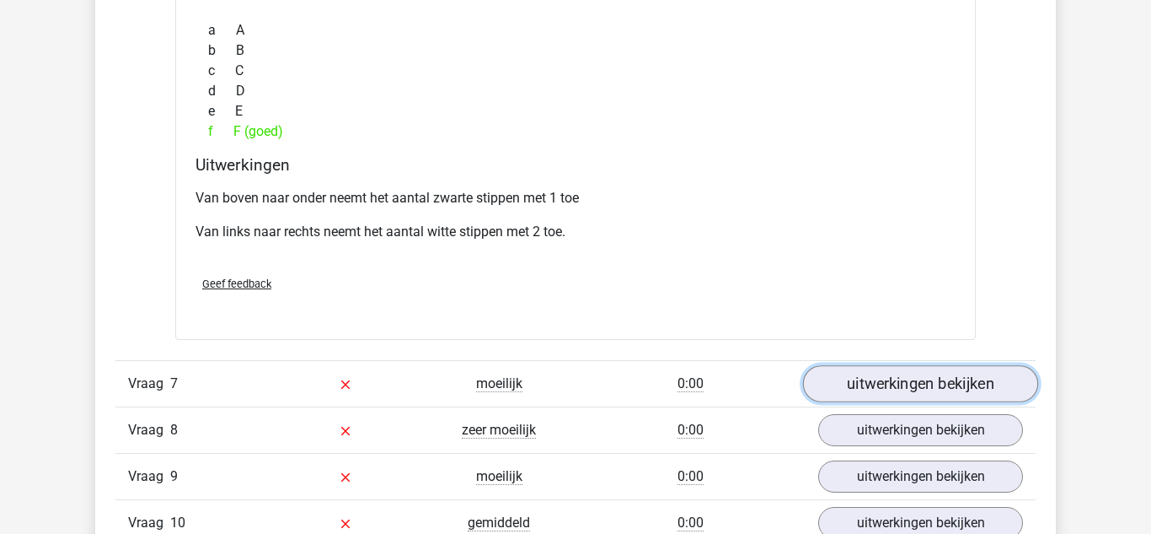
click at [901, 383] on link "uitwerkingen bekijken" at bounding box center [920, 383] width 235 height 37
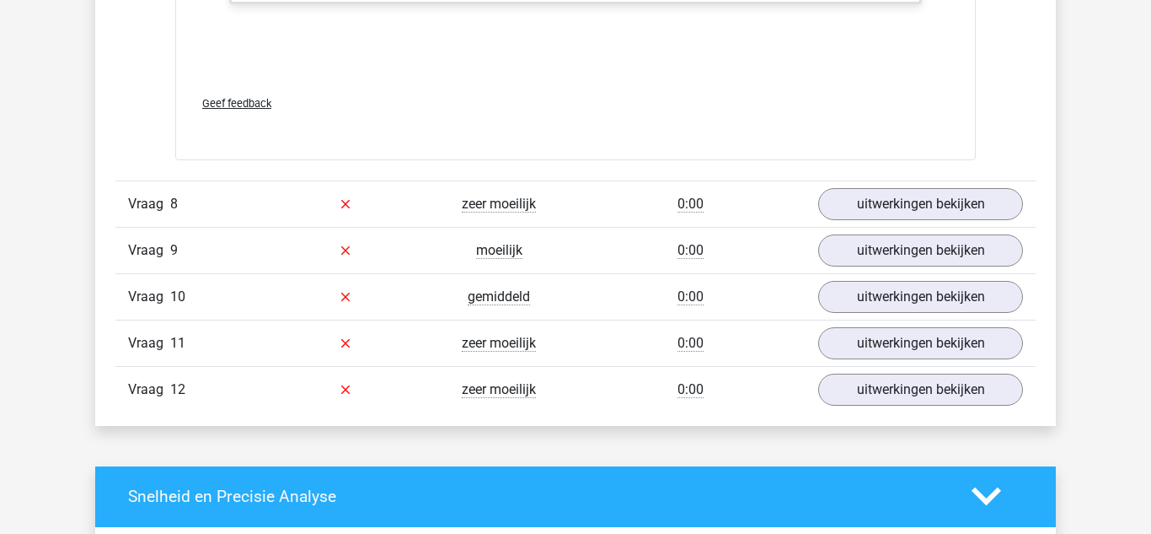
scroll to position [8135, 0]
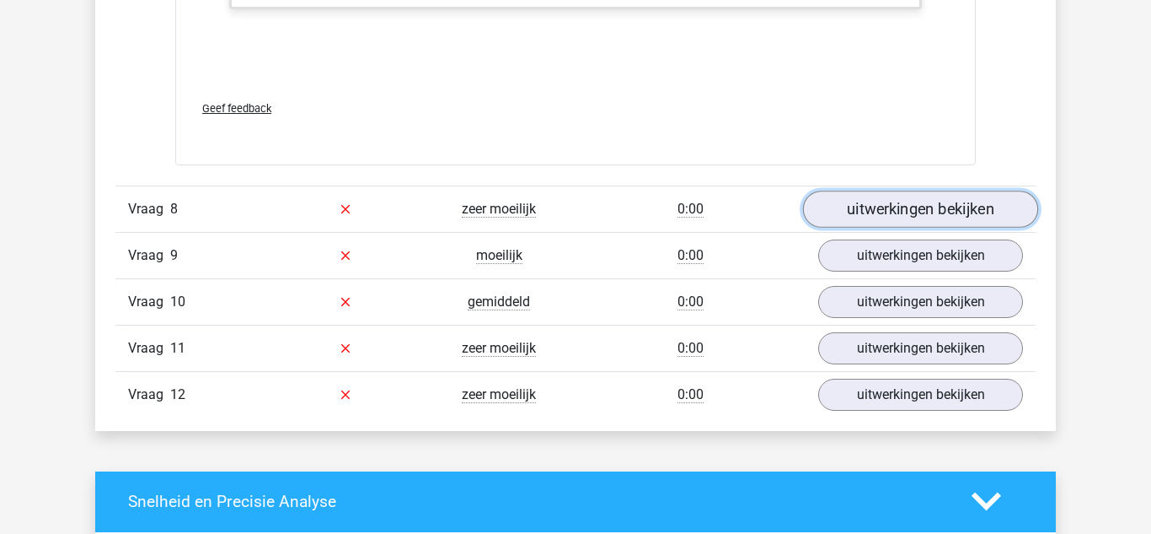
click at [861, 216] on link "uitwerkingen bekijken" at bounding box center [920, 208] width 235 height 37
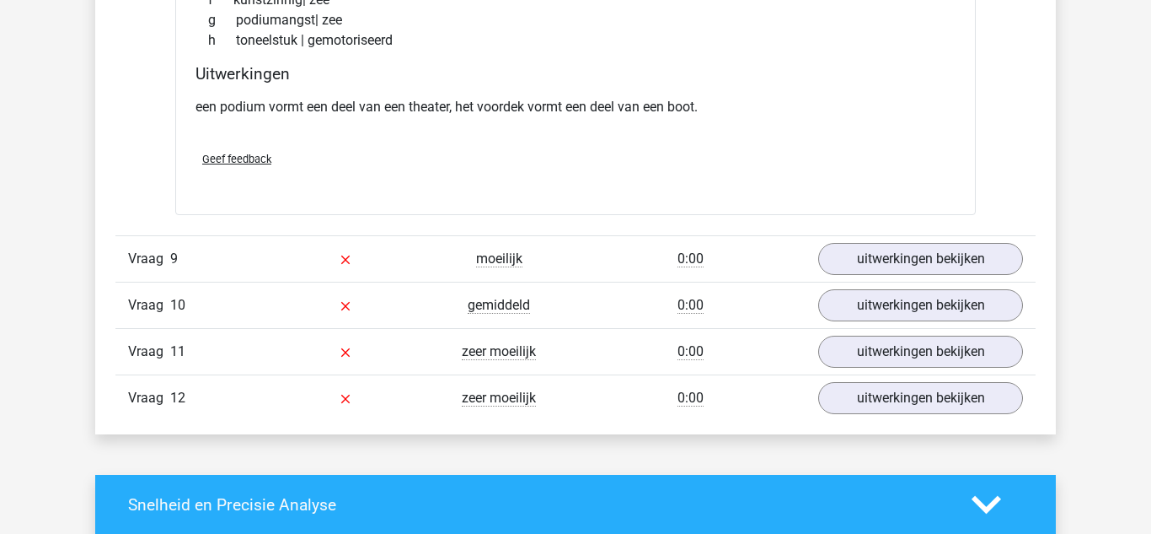
scroll to position [8580, 0]
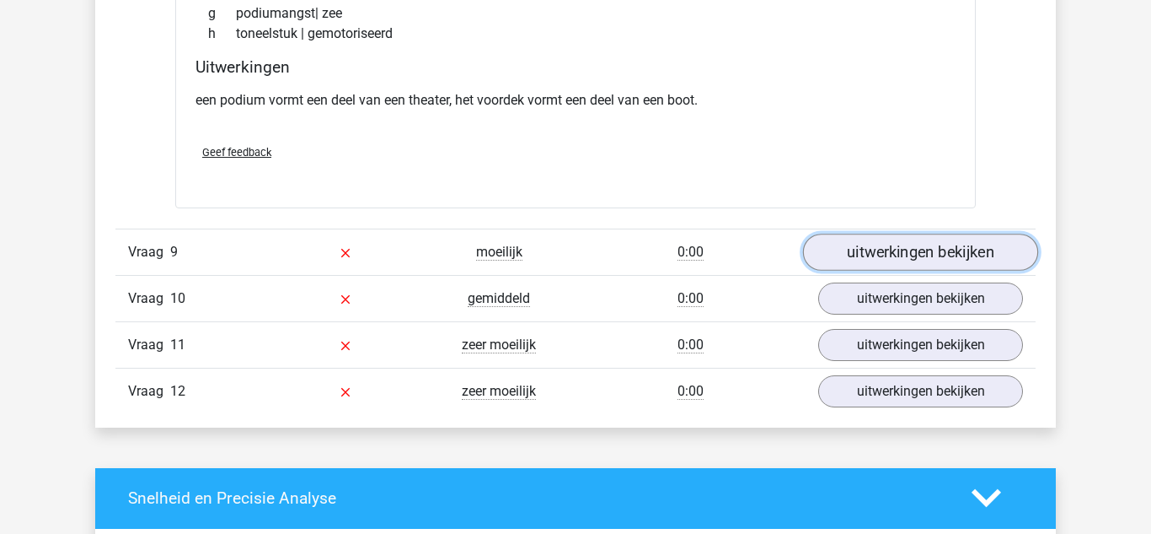
click at [857, 253] on link "uitwerkingen bekijken" at bounding box center [920, 251] width 235 height 37
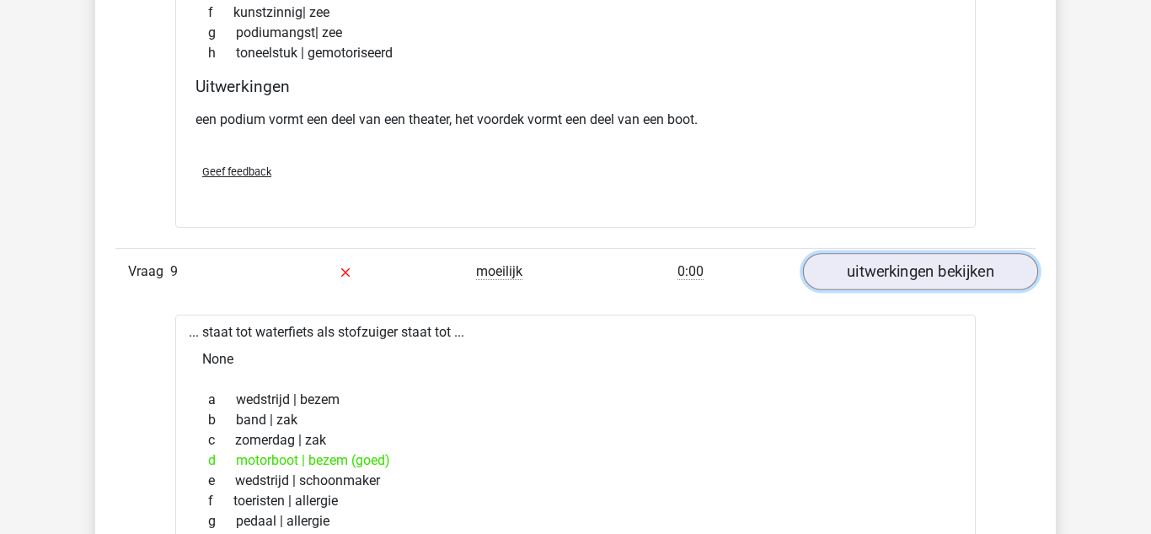
scroll to position [8563, 0]
click at [880, 276] on link "uitwerkingen bekijken" at bounding box center [920, 269] width 235 height 37
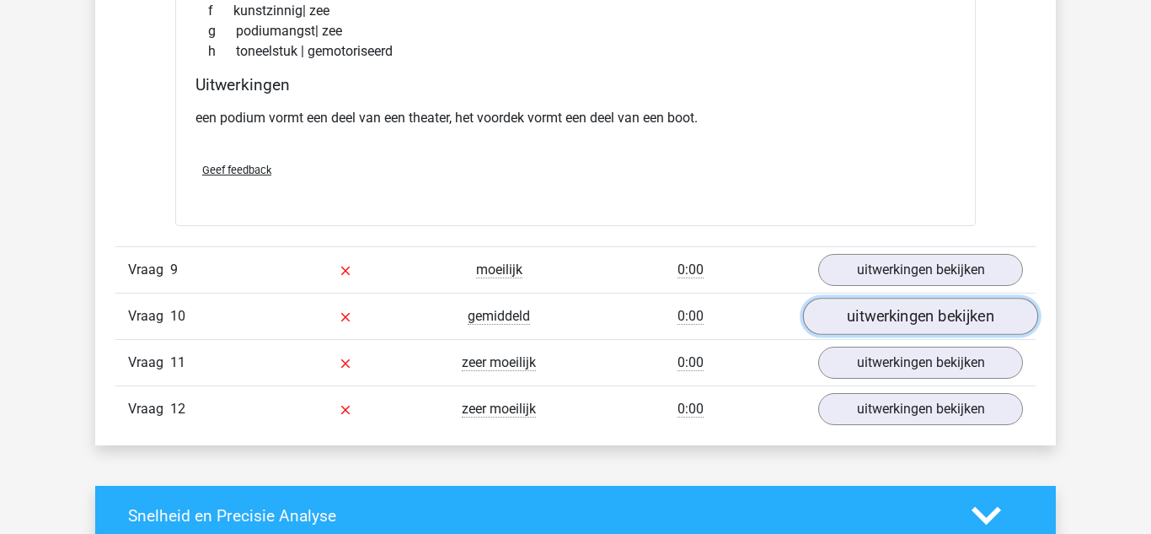
click at [850, 329] on link "uitwerkingen bekijken" at bounding box center [920, 316] width 235 height 37
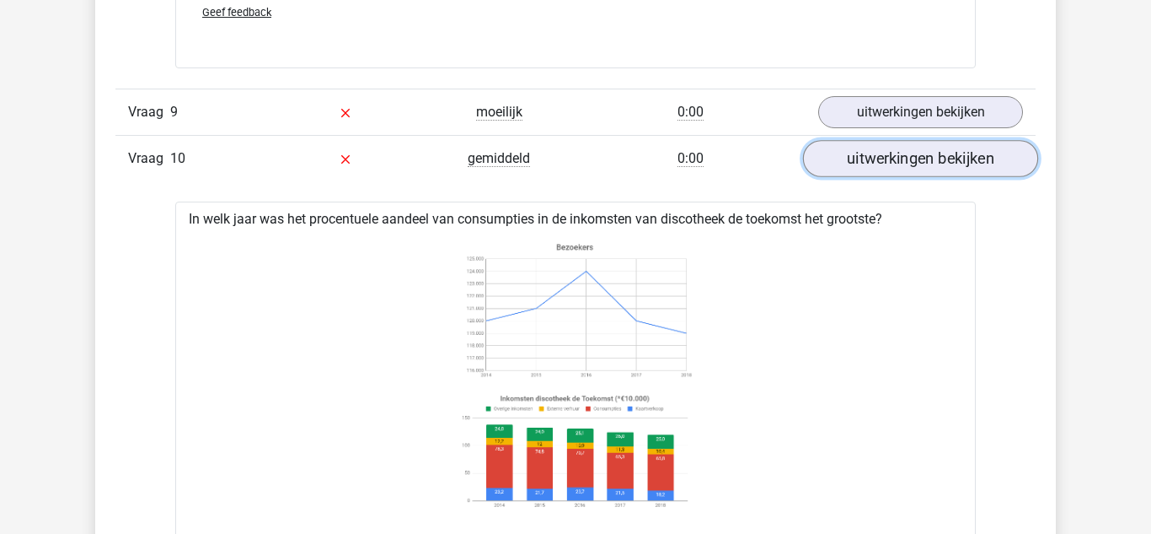
scroll to position [8720, 0]
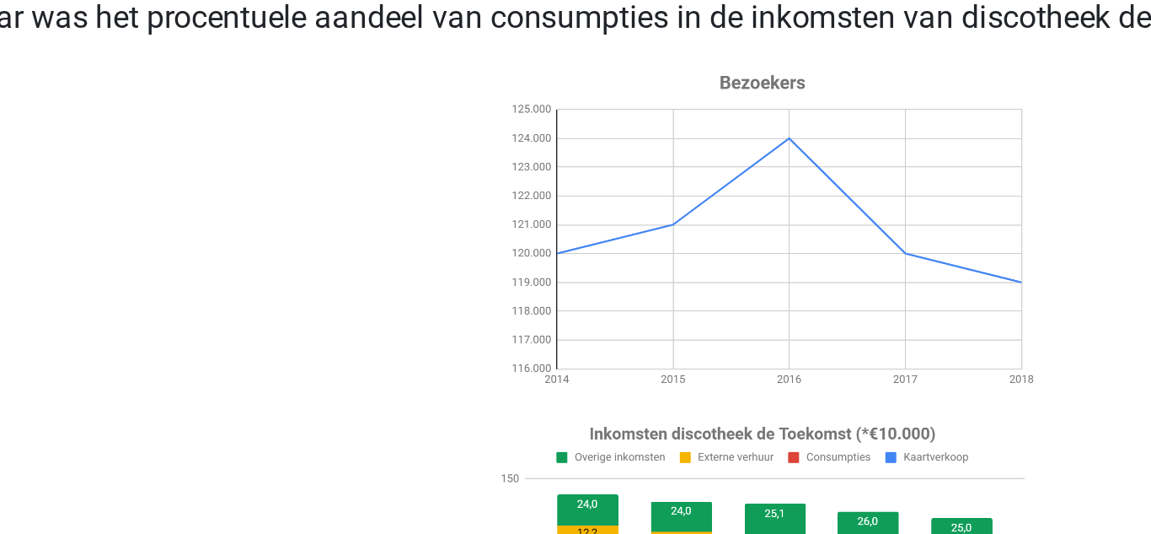
click at [301, 361] on icon at bounding box center [575, 367] width 747 height 278
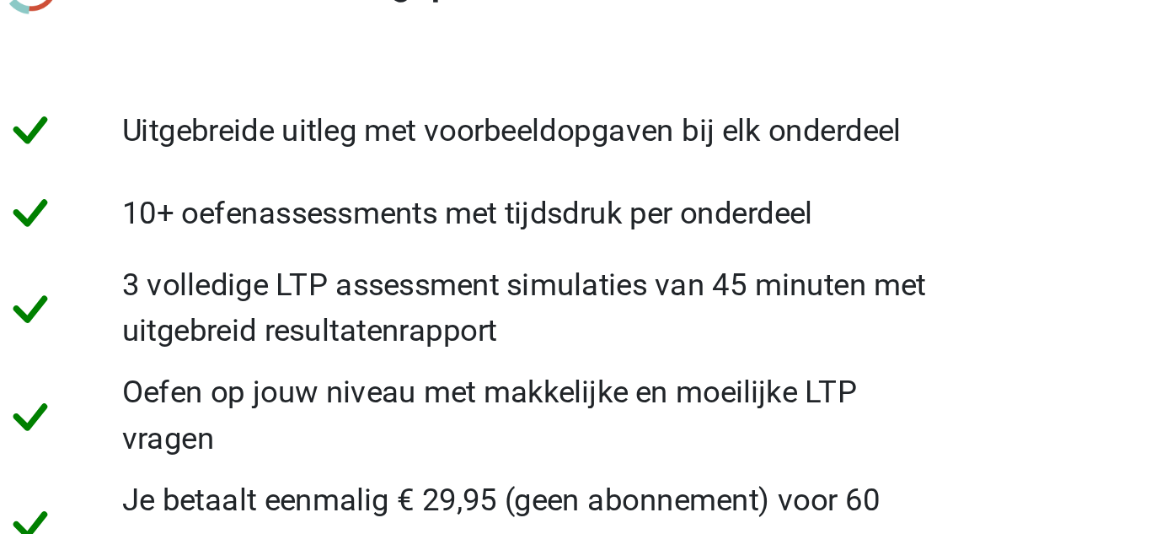
scroll to position [9181, 0]
